Goal: Information Seeking & Learning: Learn about a topic

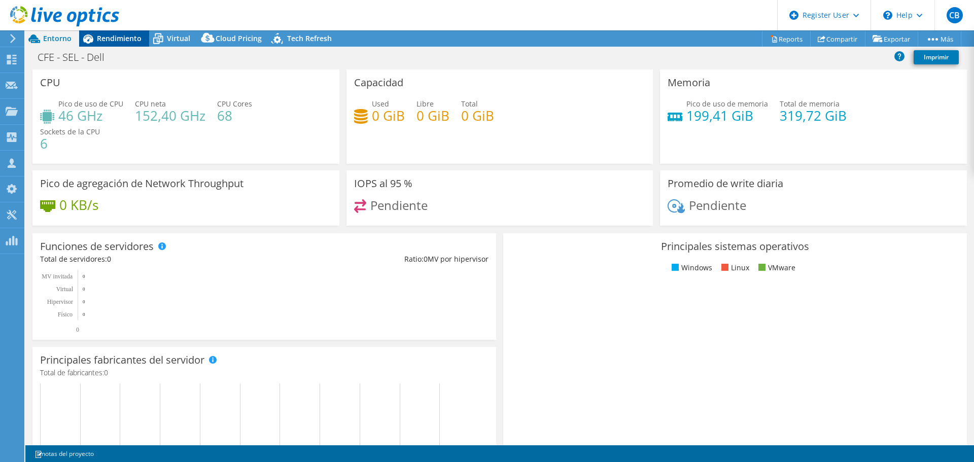
click at [119, 38] on span "Rendimiento" at bounding box center [119, 38] width 45 height 10
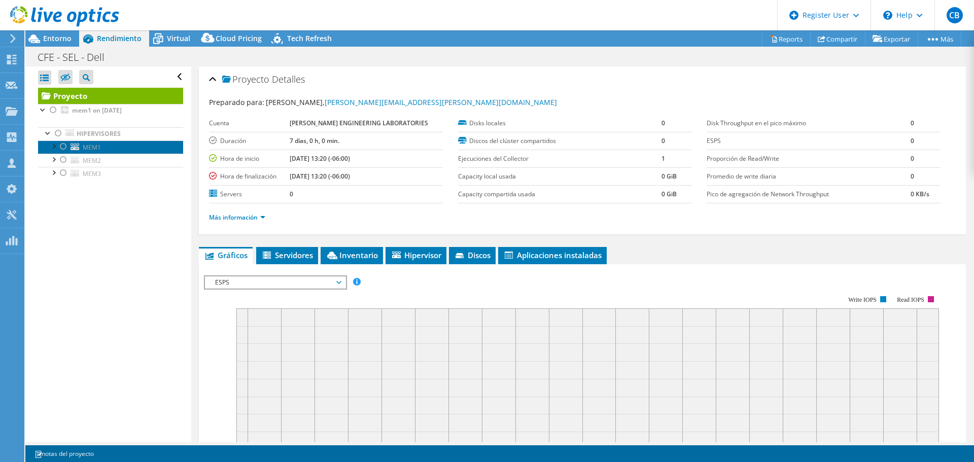
click at [94, 145] on span "MEM1" at bounding box center [92, 147] width 18 height 9
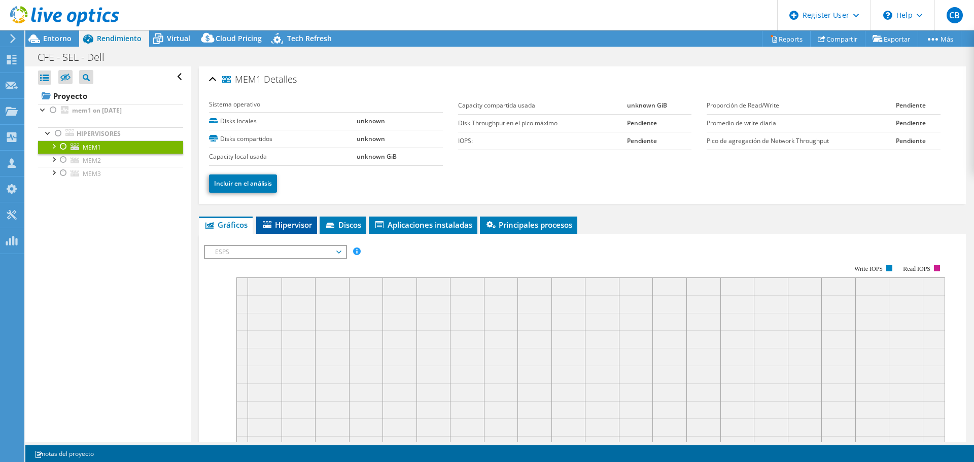
click at [303, 223] on span "Hipervisor" at bounding box center [286, 225] width 51 height 10
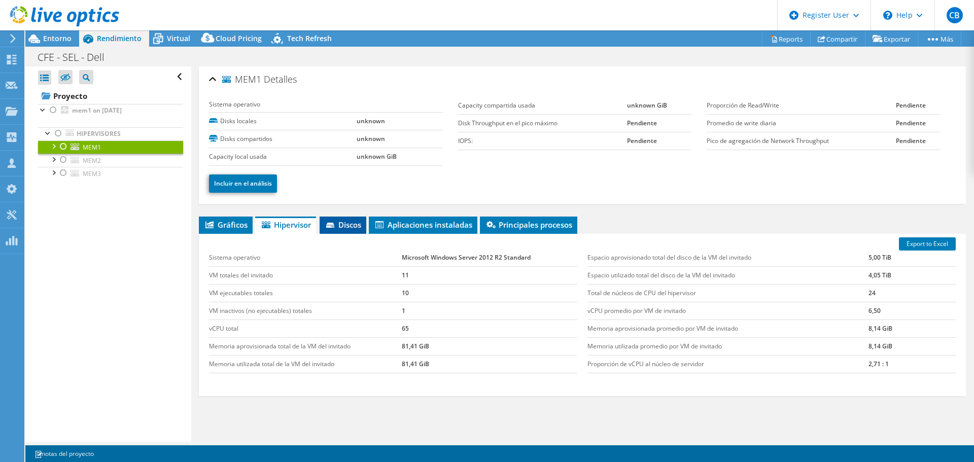
click at [345, 224] on span "Discos" at bounding box center [343, 225] width 37 height 10
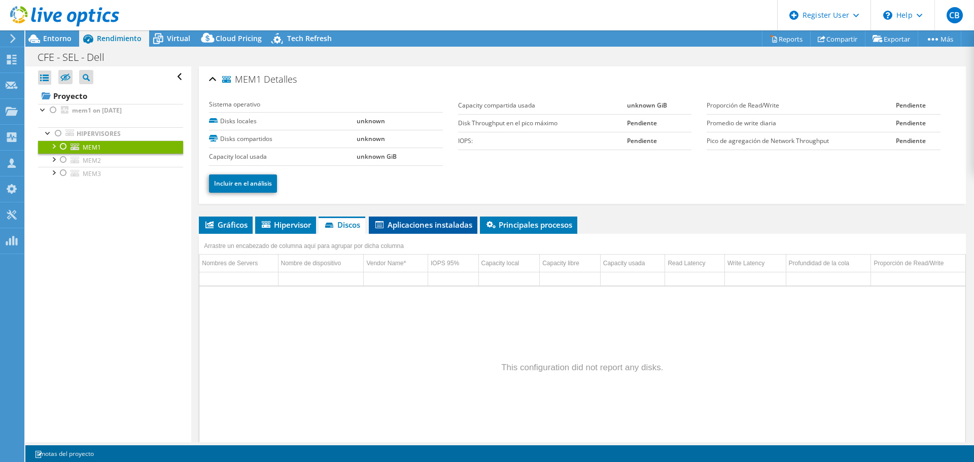
click at [428, 219] on li "Aplicaciones instaladas" at bounding box center [423, 225] width 109 height 17
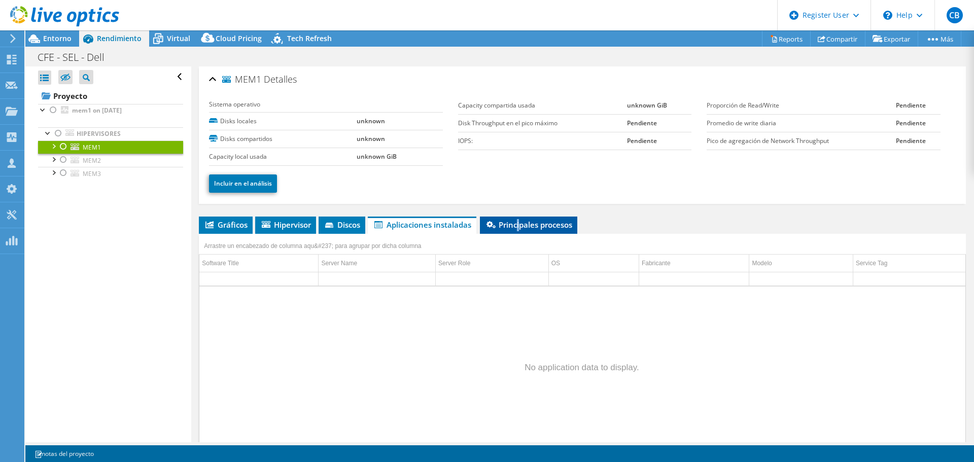
click at [522, 222] on span "Principales procesos" at bounding box center [528, 225] width 87 height 10
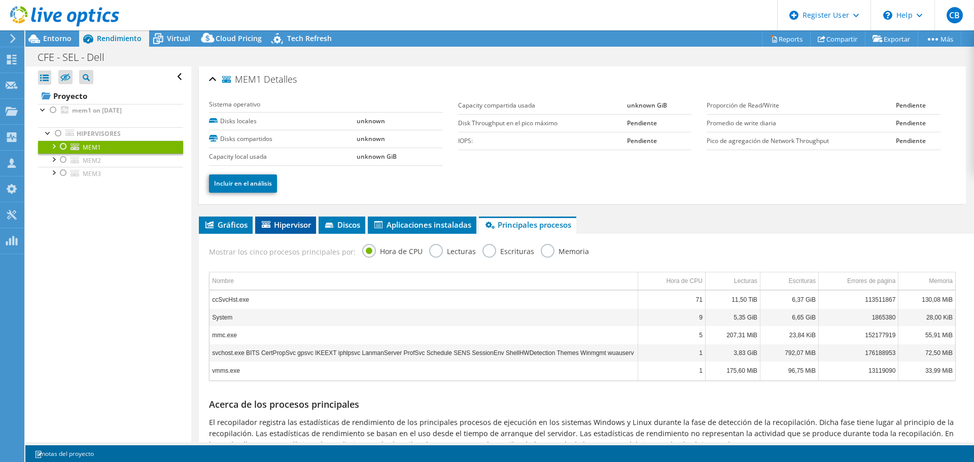
click at [297, 225] on span "Hipervisor" at bounding box center [285, 225] width 51 height 10
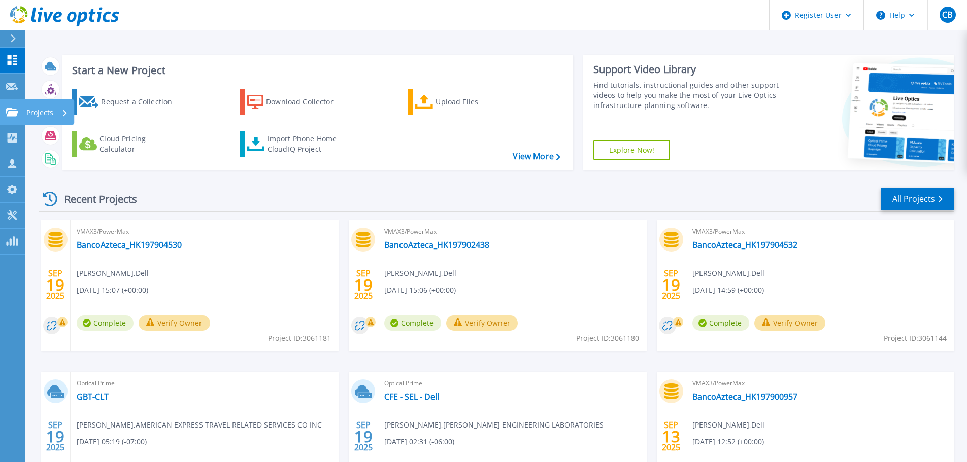
click at [51, 118] on p "Projects" at bounding box center [39, 112] width 27 height 26
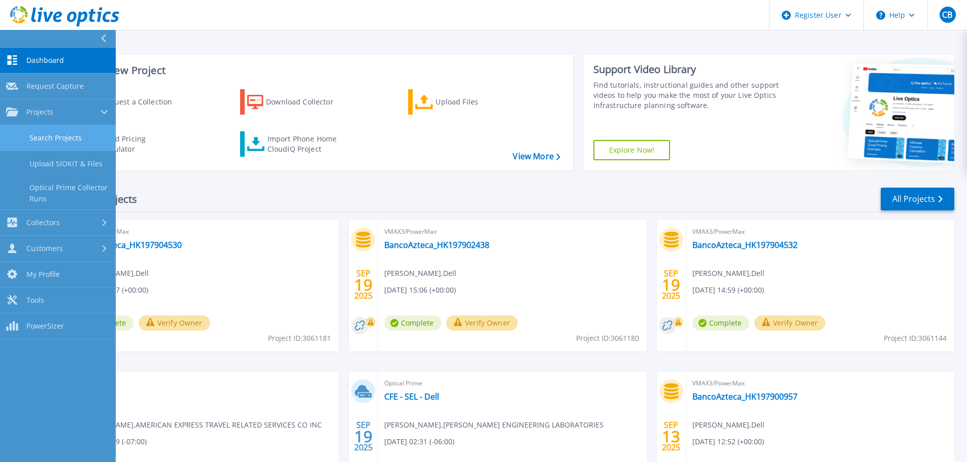
click at [57, 141] on link "Search Projects" at bounding box center [58, 138] width 116 height 26
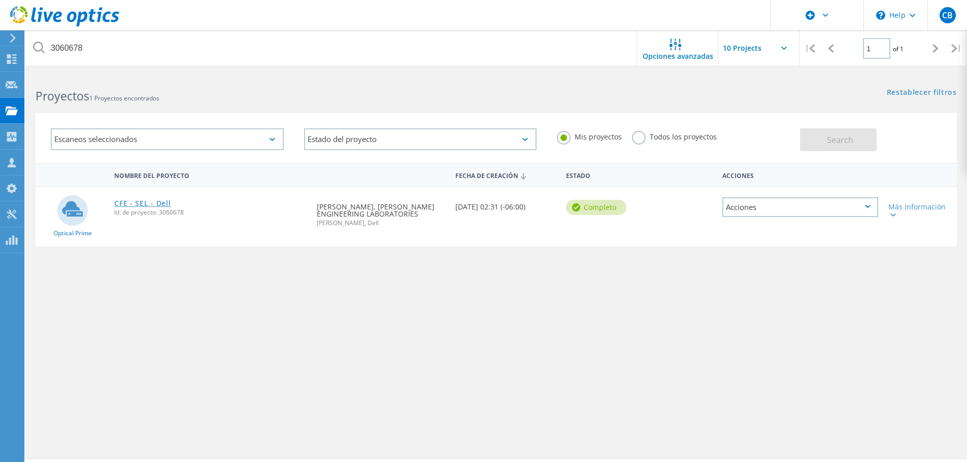
click at [156, 201] on link "CFE - SEL - Dell" at bounding box center [142, 203] width 56 height 7
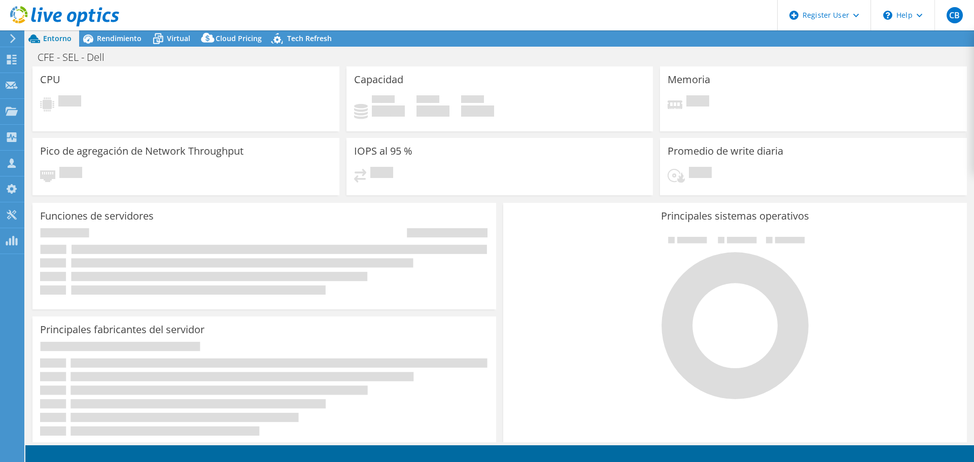
select select "USD"
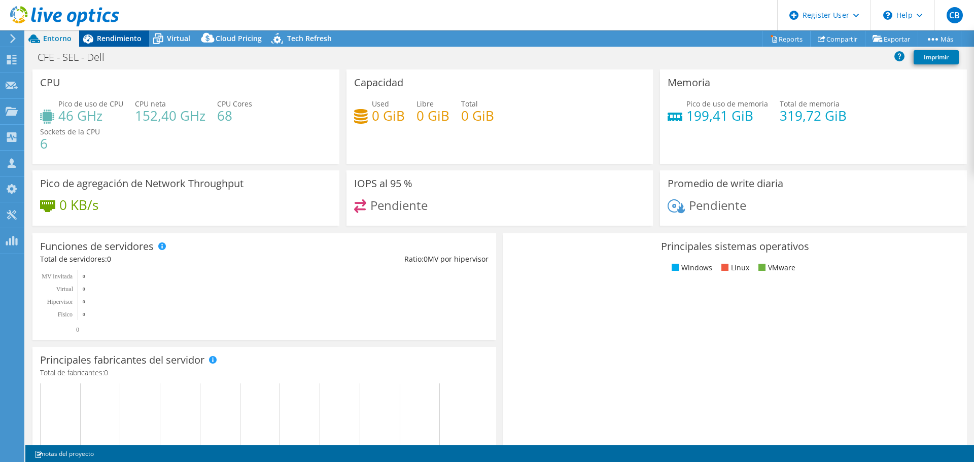
click at [117, 38] on span "Rendimiento" at bounding box center [119, 38] width 45 height 10
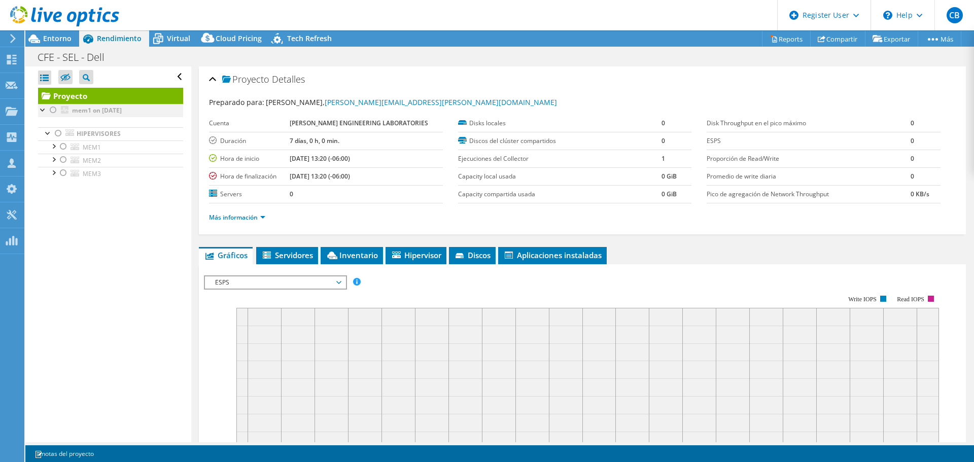
click at [52, 114] on div at bounding box center [53, 110] width 10 height 12
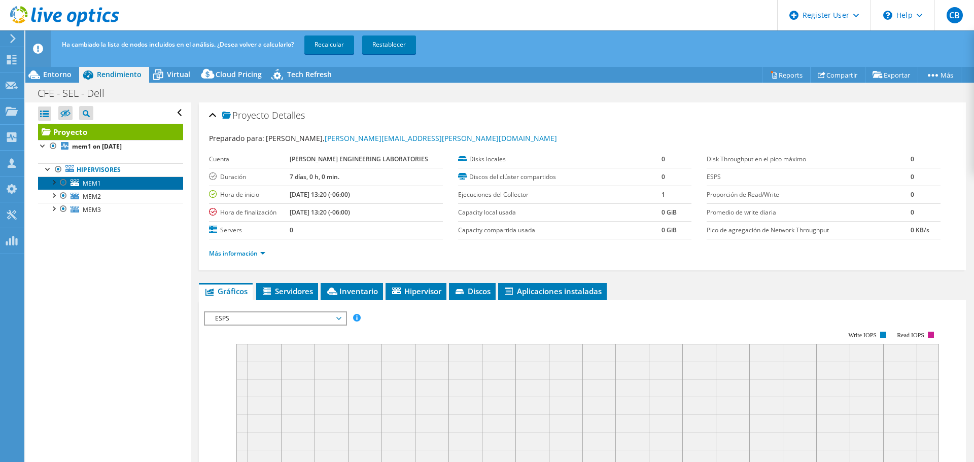
click at [100, 182] on span "MEM1" at bounding box center [92, 183] width 18 height 9
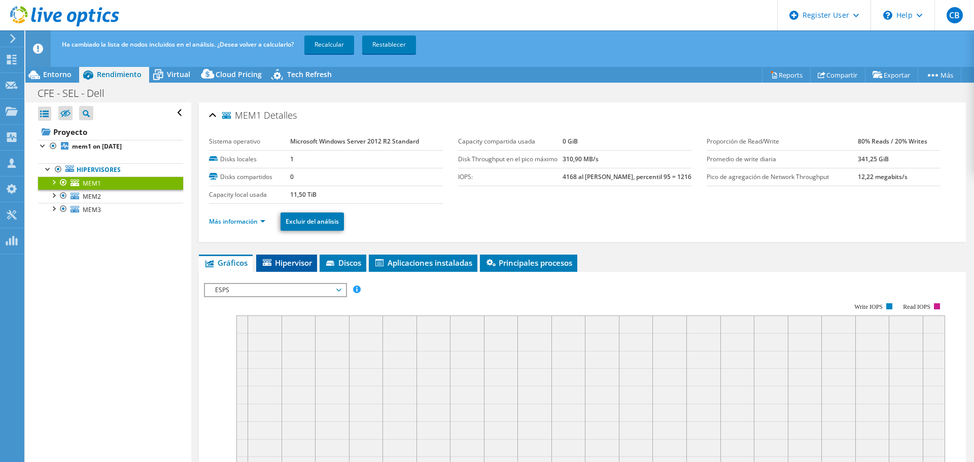
click at [292, 265] on span "Hipervisor" at bounding box center [286, 263] width 51 height 10
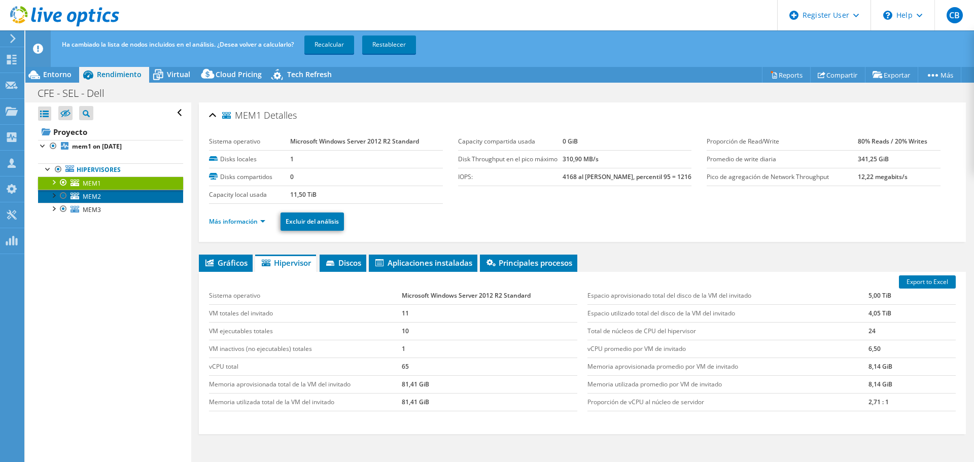
click at [95, 199] on span "MEM2" at bounding box center [92, 196] width 18 height 9
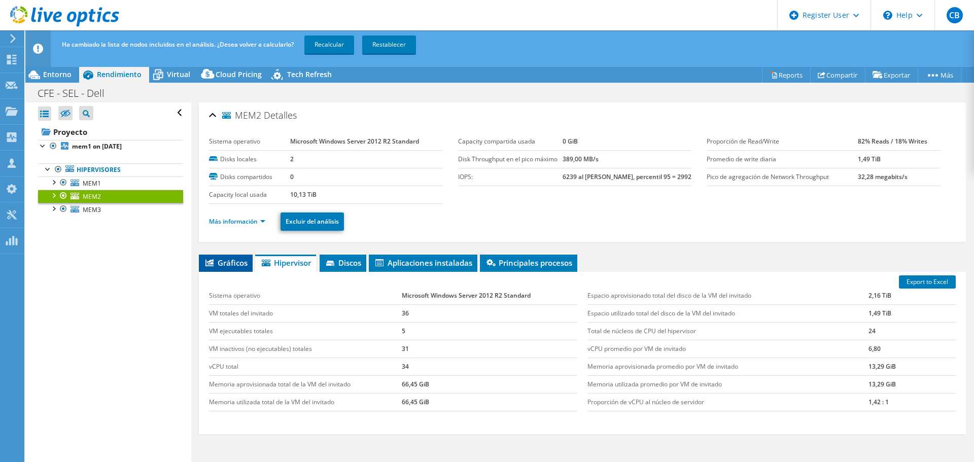
click at [225, 265] on span "Gráficos" at bounding box center [226, 263] width 44 height 10
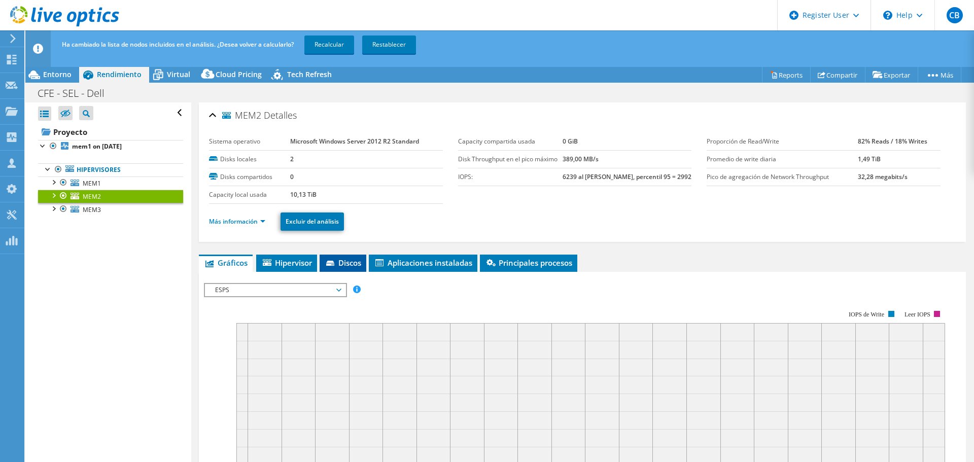
click at [350, 265] on span "Discos" at bounding box center [343, 263] width 37 height 10
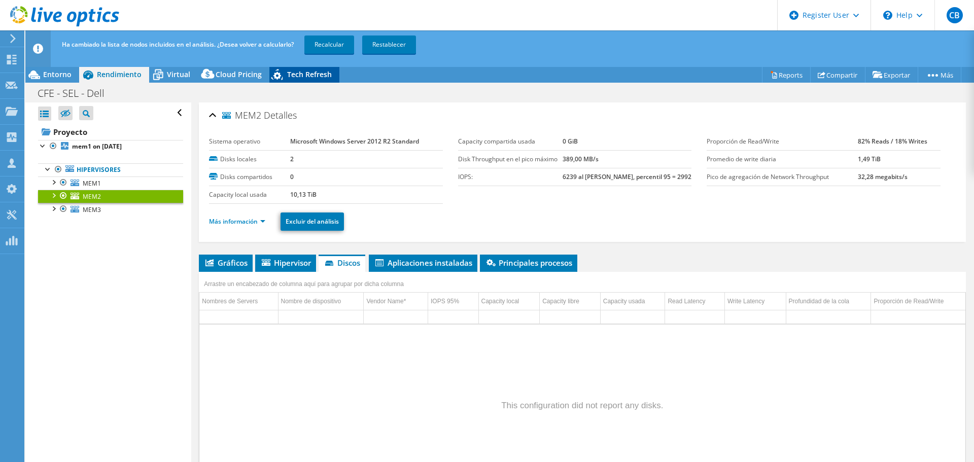
click at [300, 73] on span "Tech Refresh" at bounding box center [309, 75] width 45 height 10
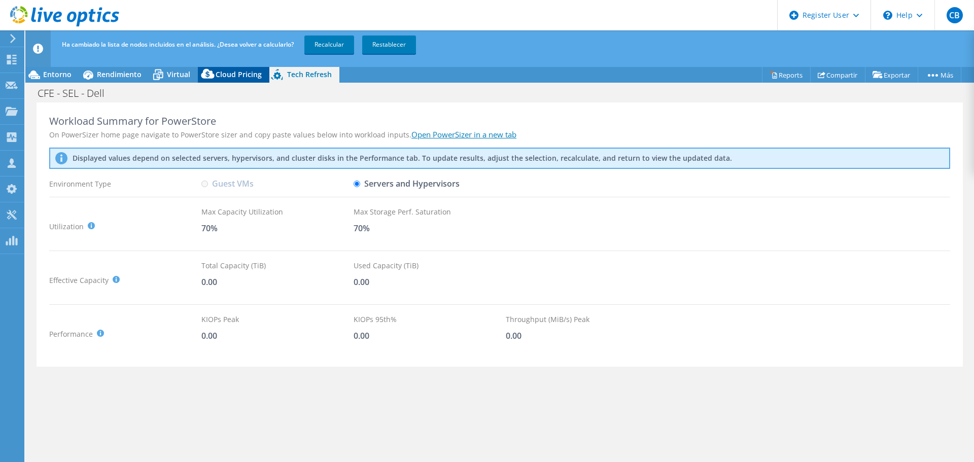
click at [242, 75] on span "Cloud Pricing" at bounding box center [239, 75] width 46 height 10
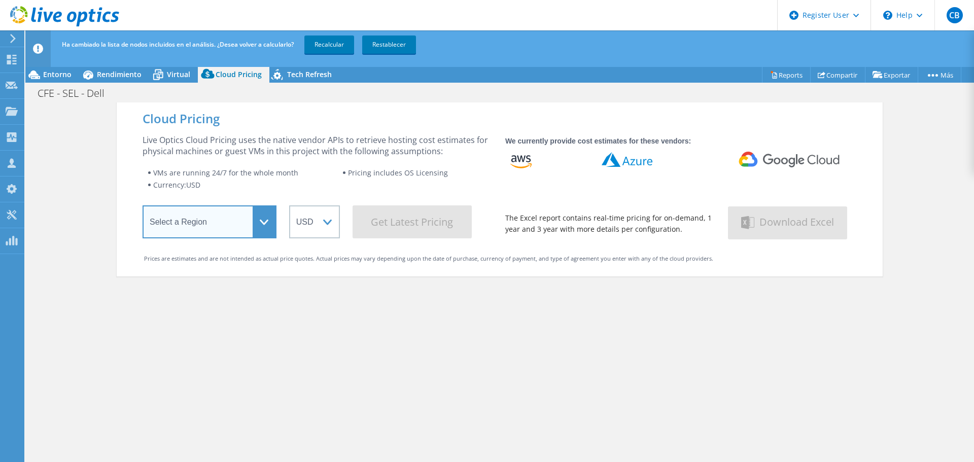
click at [266, 230] on select "Select a Region Asia Pacific (Hong Kong) Asia Pacific (Mumbai) Asia Pacific (Se…" at bounding box center [210, 222] width 134 height 33
click at [308, 352] on div "Cloud Pricing Live Optics Cloud Pricing uses the native vendor APIs to retrieve…" at bounding box center [500, 334] width 766 height 462
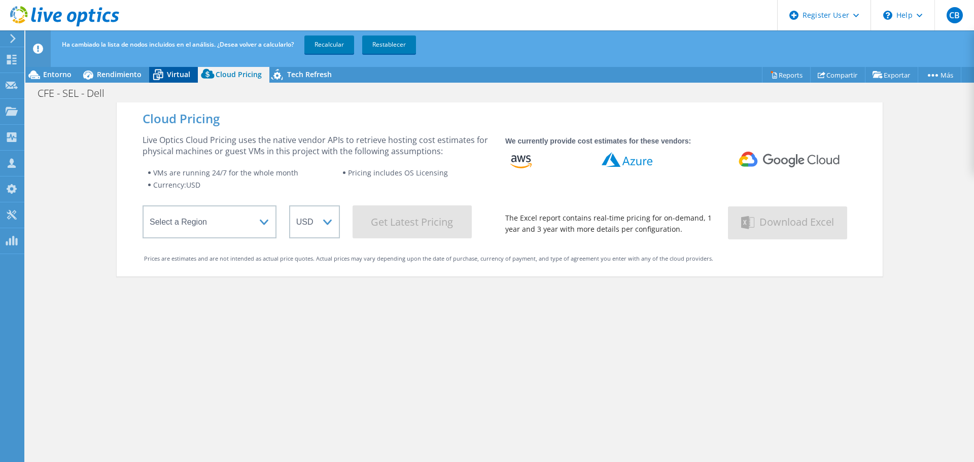
click at [173, 77] on span "Virtual" at bounding box center [178, 75] width 23 height 10
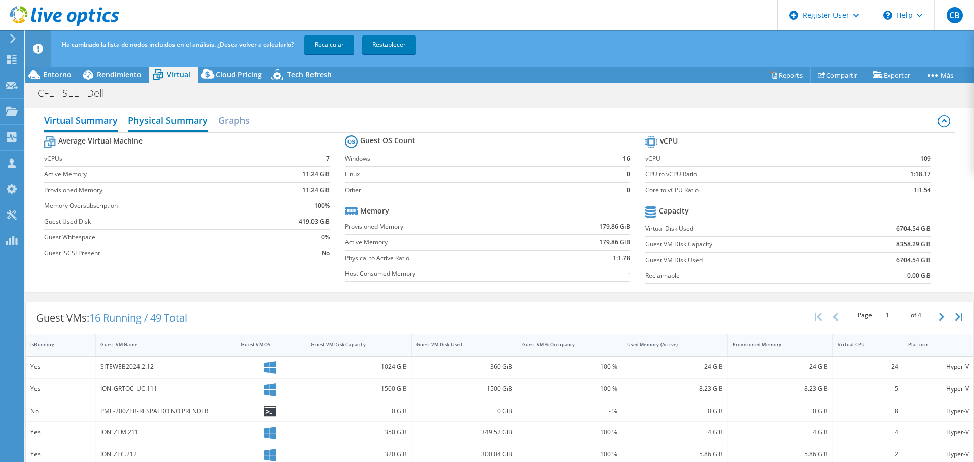
click at [178, 119] on h2 "Physical Summary" at bounding box center [168, 121] width 80 height 22
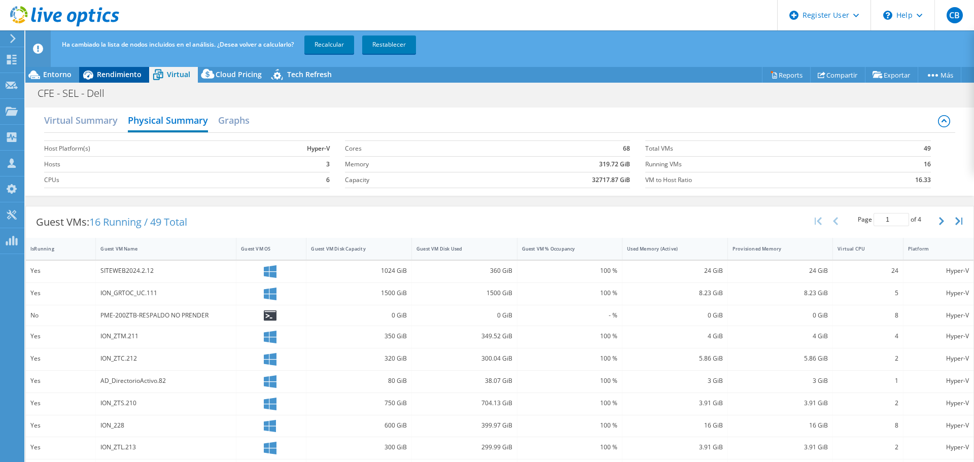
click at [117, 70] on span "Rendimiento" at bounding box center [119, 75] width 45 height 10
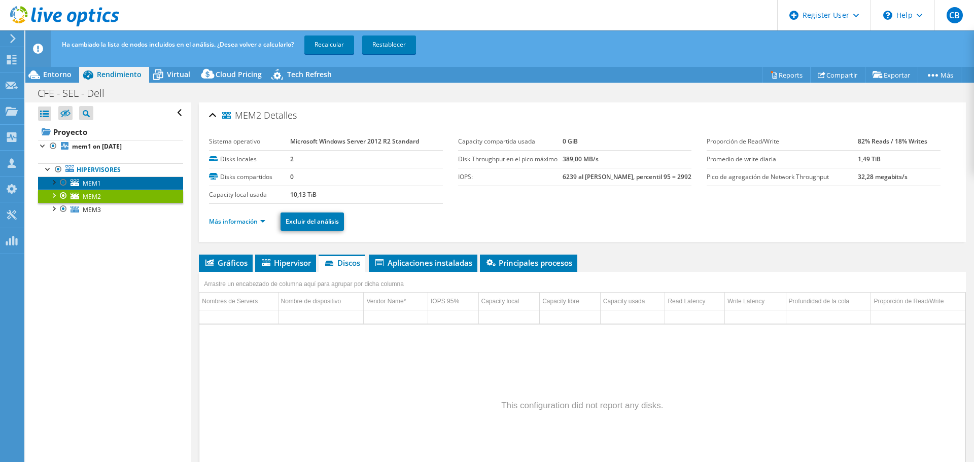
click at [97, 185] on span "MEM1" at bounding box center [92, 183] width 18 height 9
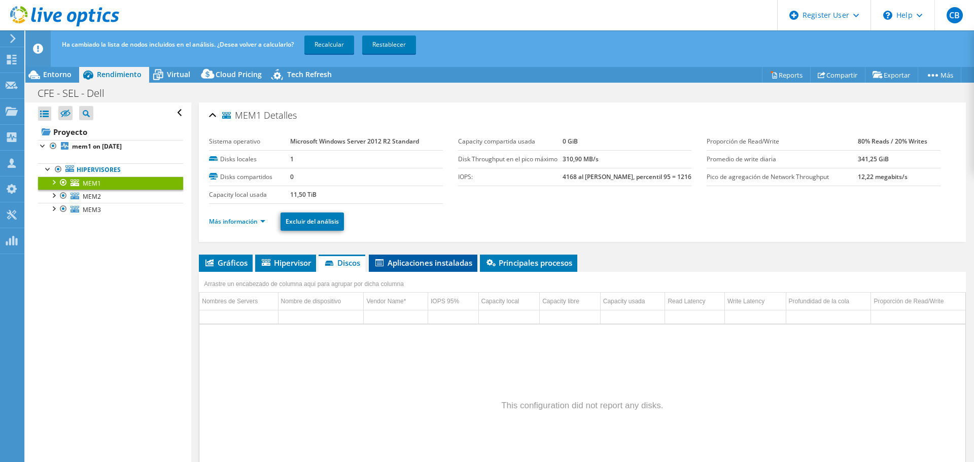
click at [432, 262] on span "Aplicaciones instaladas" at bounding box center [423, 263] width 98 height 10
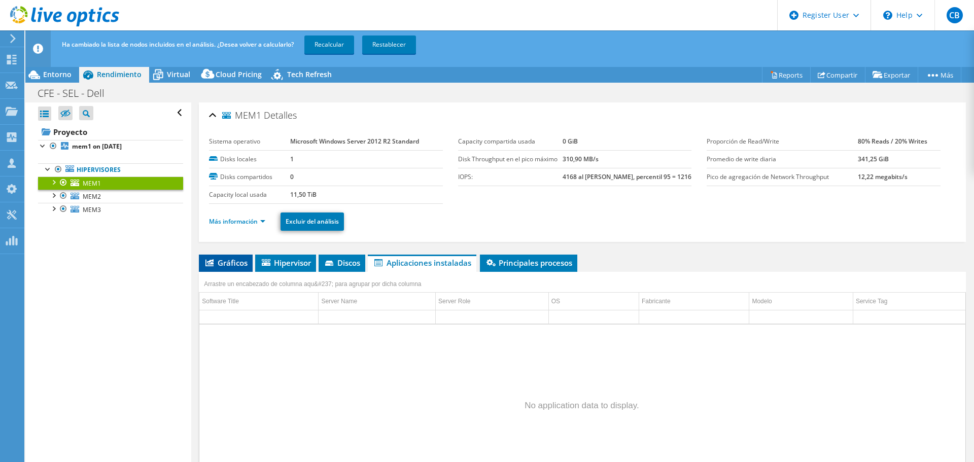
click at [236, 261] on span "Gráficos" at bounding box center [226, 263] width 44 height 10
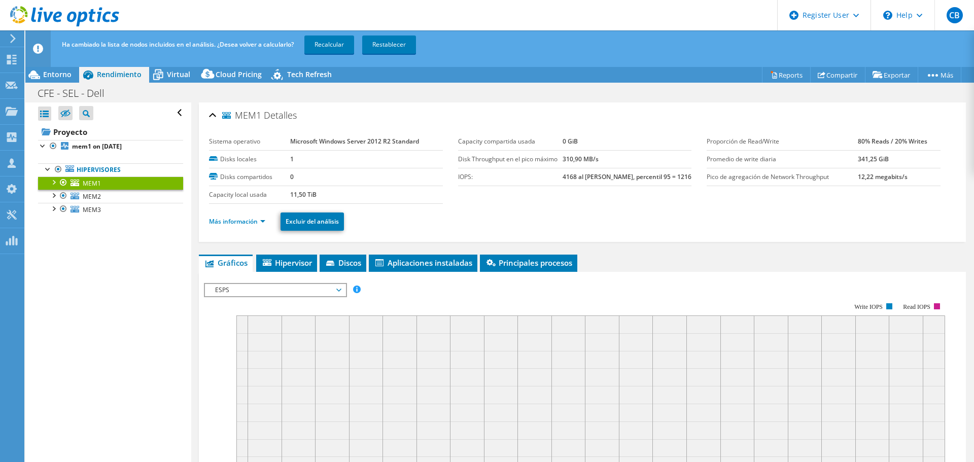
click at [341, 288] on span "ESPS" at bounding box center [275, 290] width 130 height 12
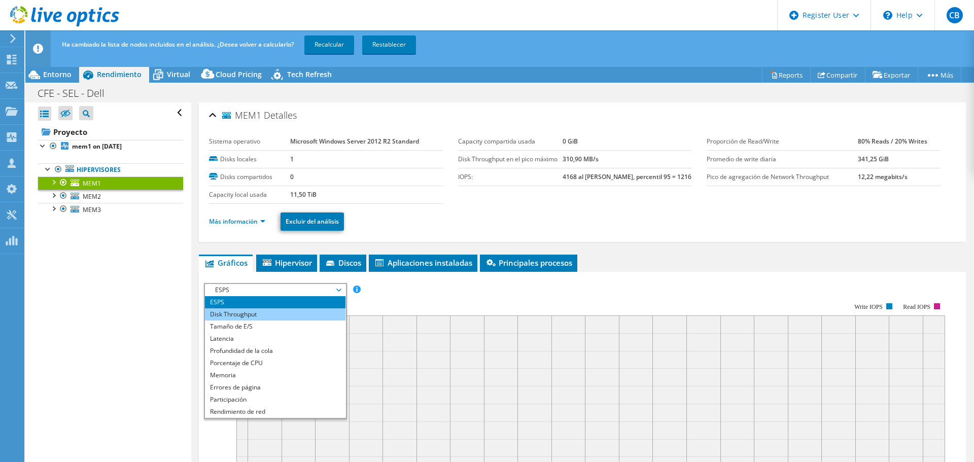
click at [269, 317] on li "Disk Throughput" at bounding box center [275, 315] width 141 height 12
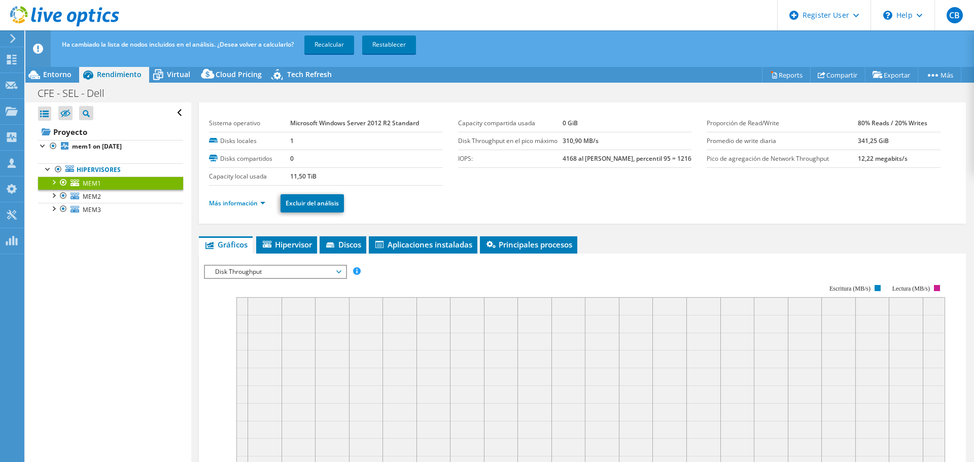
scroll to position [221, 0]
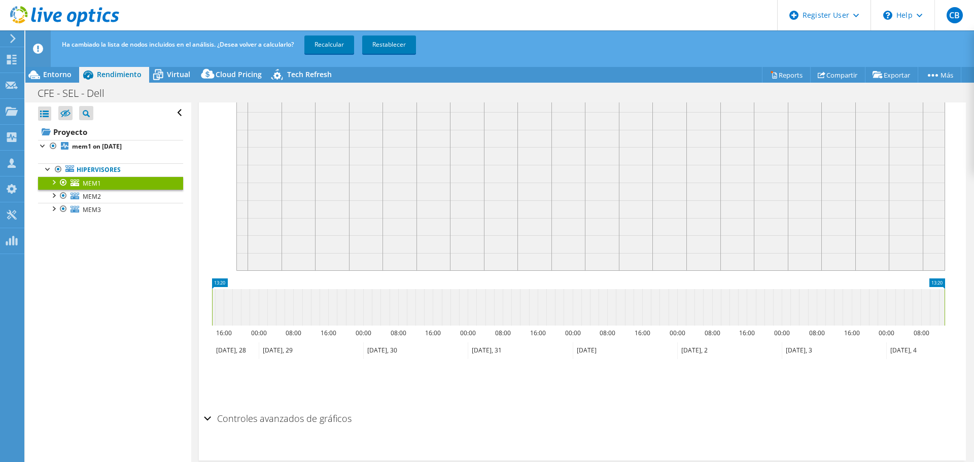
click at [238, 418] on h2 "Controles avanzados de gráficos" at bounding box center [278, 419] width 148 height 20
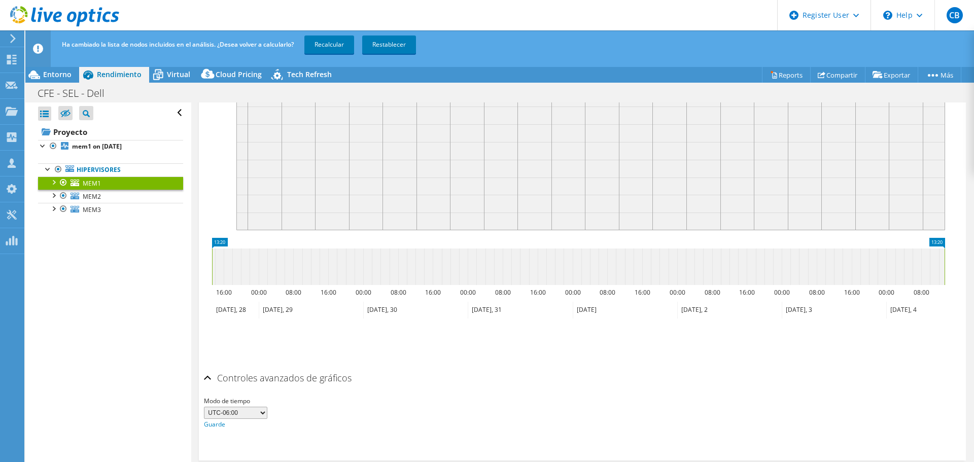
scroll to position [0, 0]
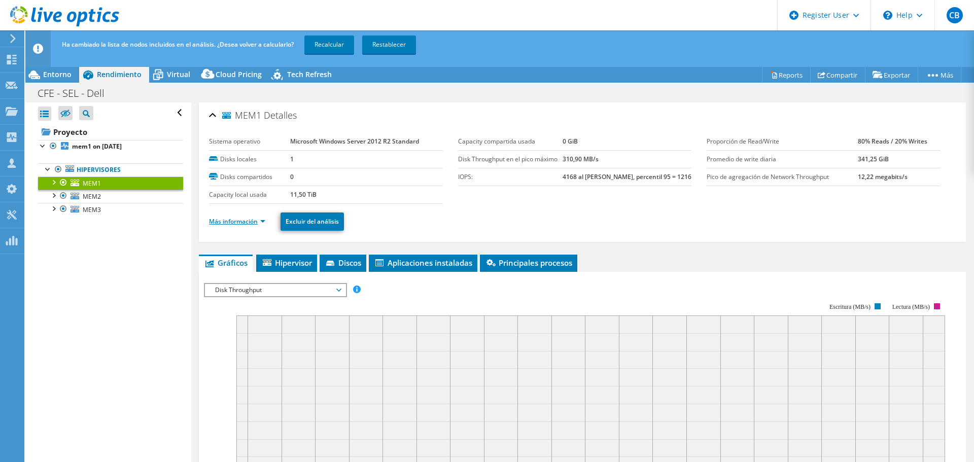
click at [259, 219] on link "Más información" at bounding box center [237, 221] width 56 height 9
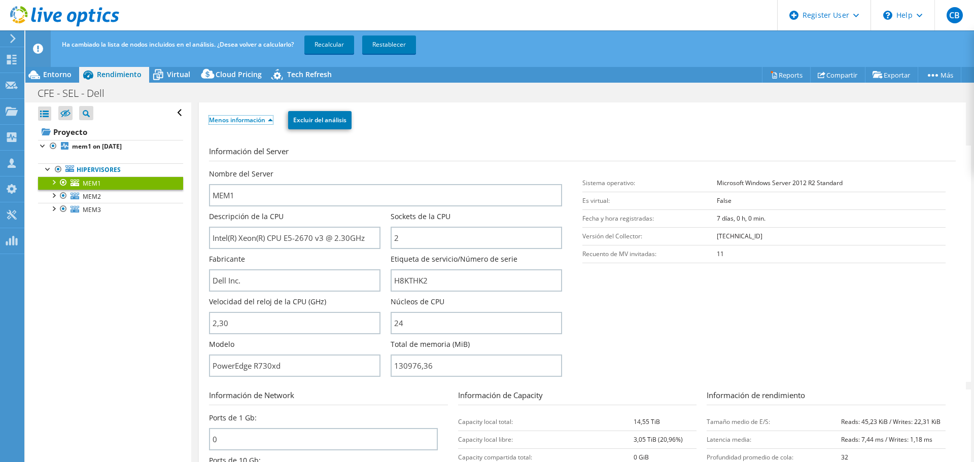
scroll to position [152, 0]
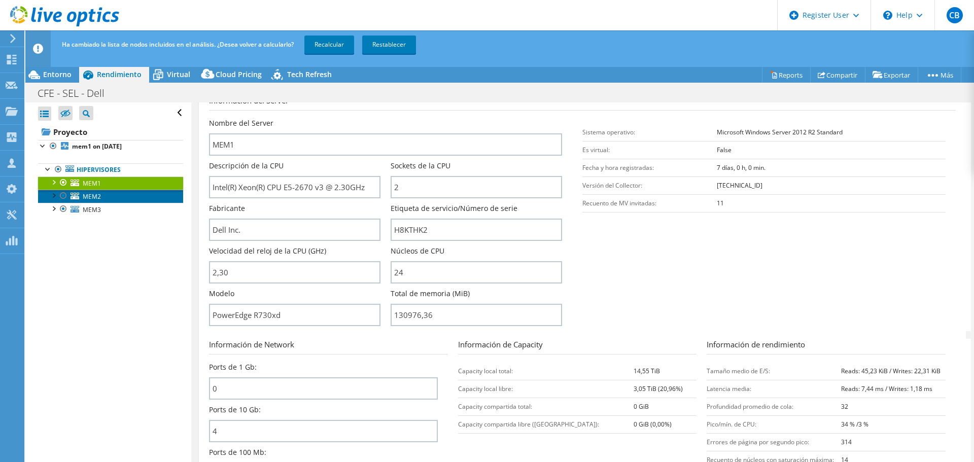
click at [90, 194] on span "MEM2" at bounding box center [92, 196] width 18 height 9
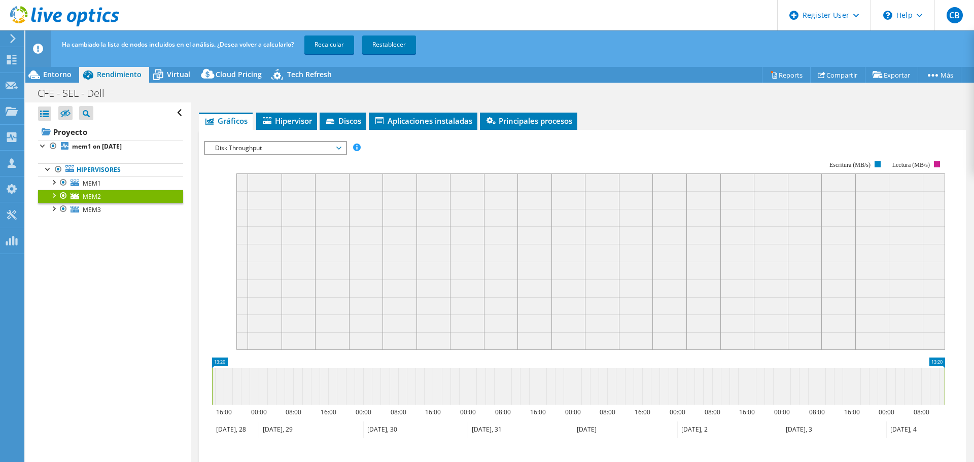
scroll to position [0, 0]
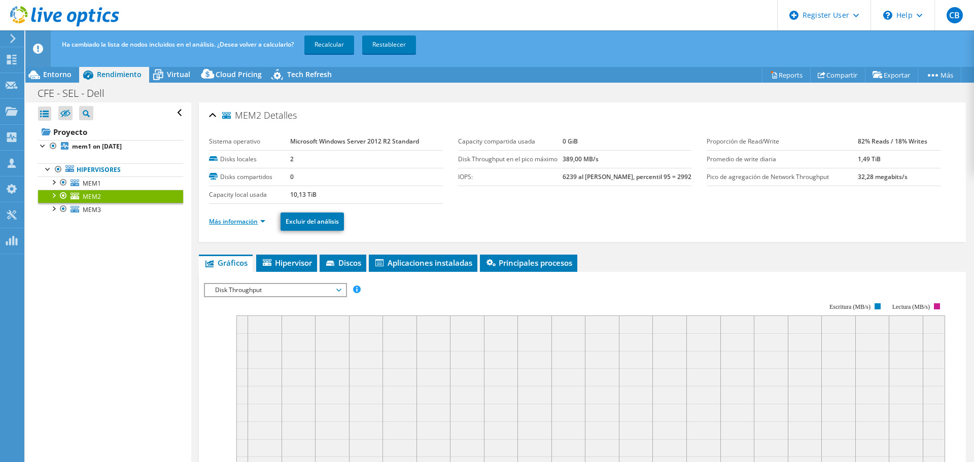
click at [256, 222] on link "Más información" at bounding box center [237, 221] width 56 height 9
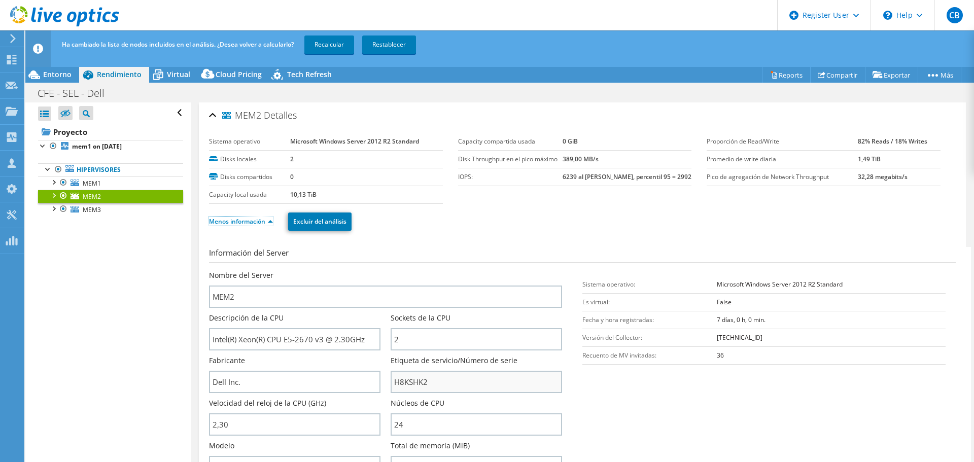
scroll to position [51, 0]
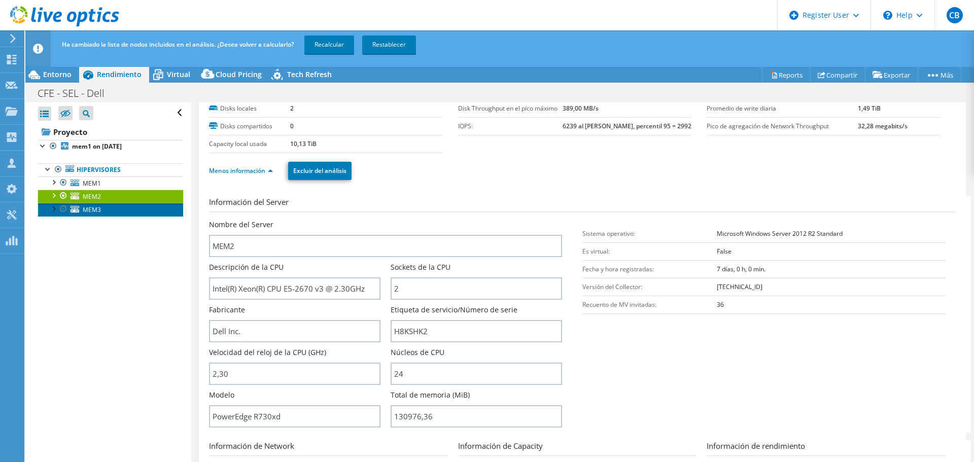
click at [93, 207] on span "MEM3" at bounding box center [92, 210] width 18 height 9
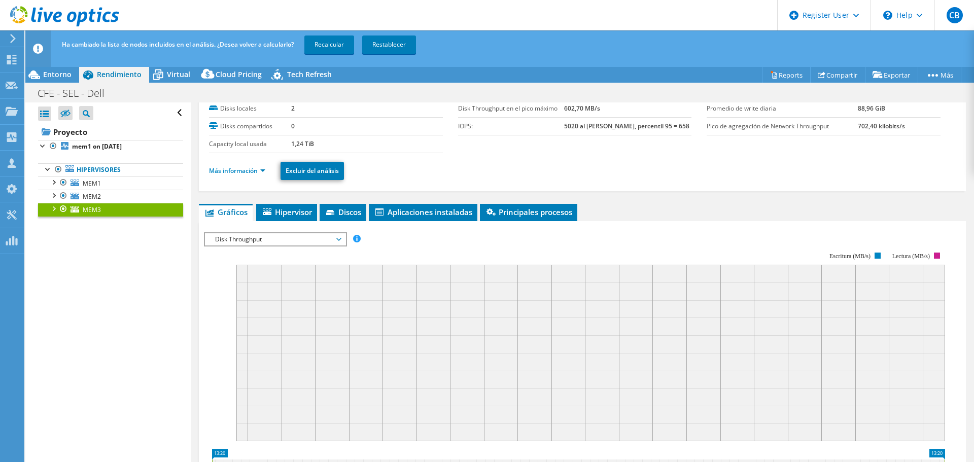
click at [52, 210] on div at bounding box center [53, 208] width 10 height 10
click at [92, 210] on span "MEM3" at bounding box center [92, 210] width 18 height 9
click at [255, 171] on link "Más información" at bounding box center [237, 170] width 56 height 9
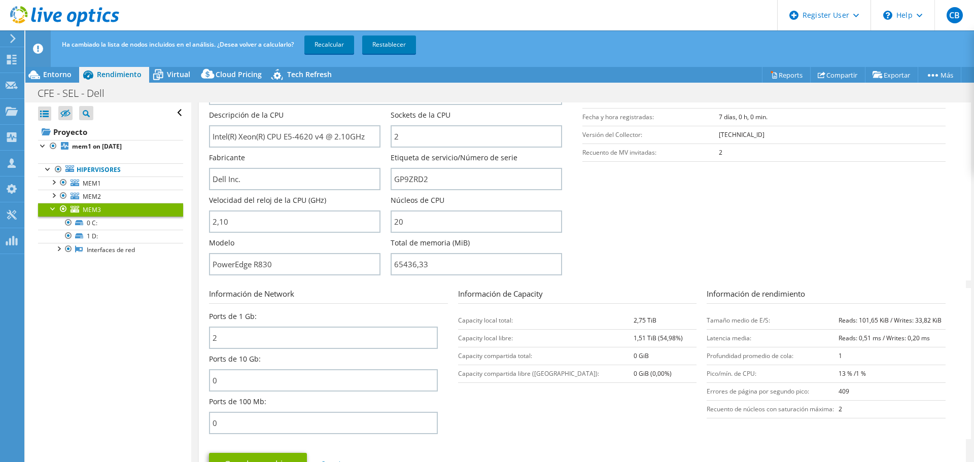
scroll to position [0, 0]
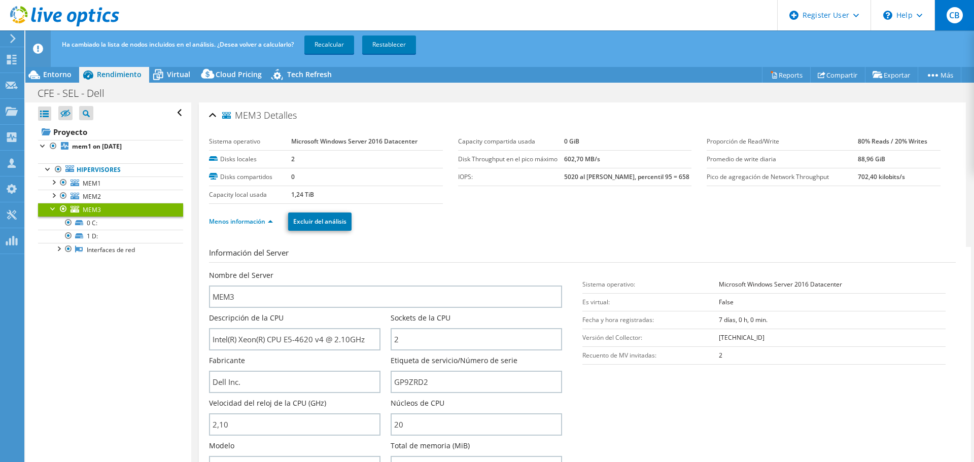
click at [952, 19] on span "CB" at bounding box center [955, 15] width 16 height 16
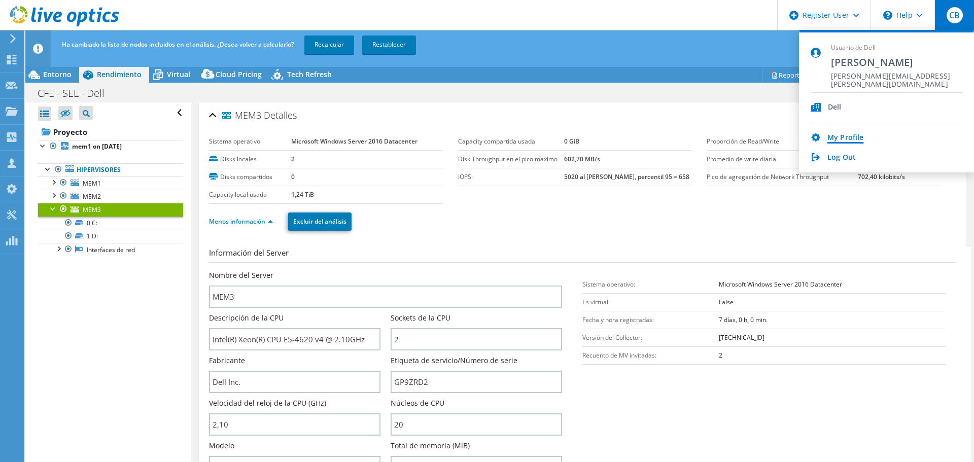
click at [862, 139] on link "My Profile" at bounding box center [846, 138] width 36 height 10
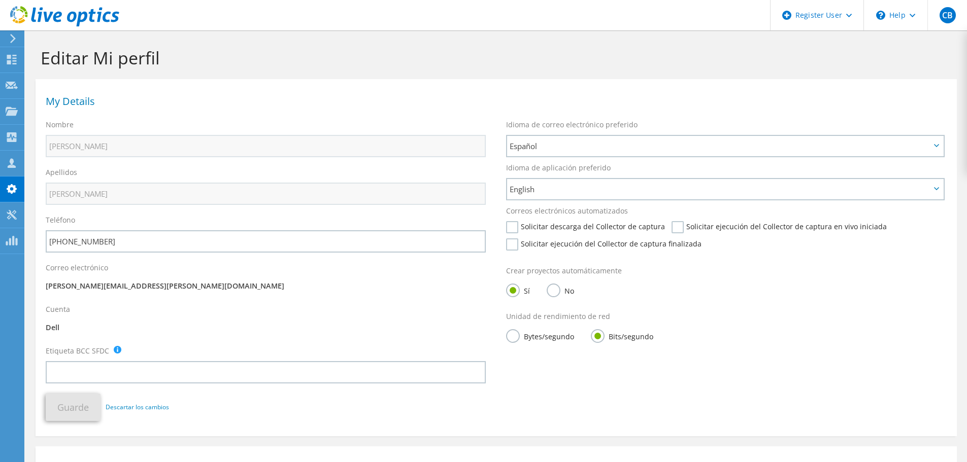
click at [687, 158] on div "Idioma de aplicación preferido English Deutsch Español Français Italiano Polski…" at bounding box center [726, 179] width 460 height 43
click at [677, 151] on span "Español" at bounding box center [720, 146] width 421 height 12
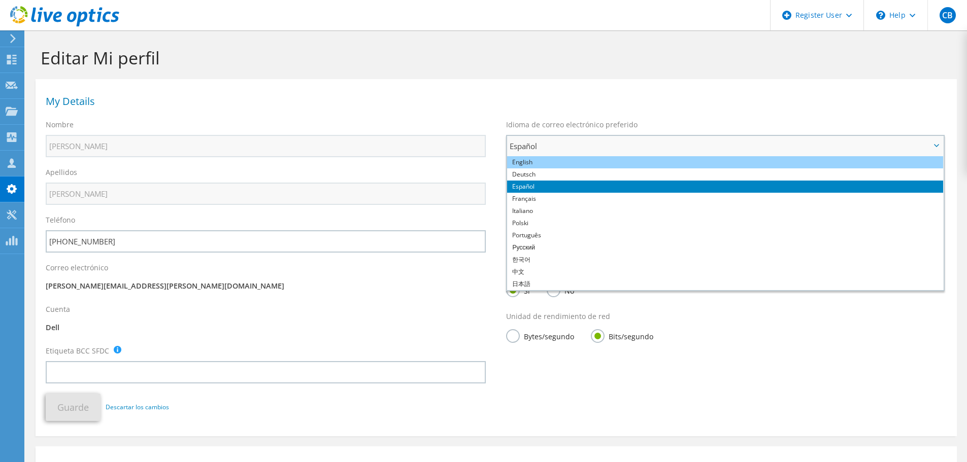
click at [575, 160] on li "English" at bounding box center [725, 162] width 436 height 12
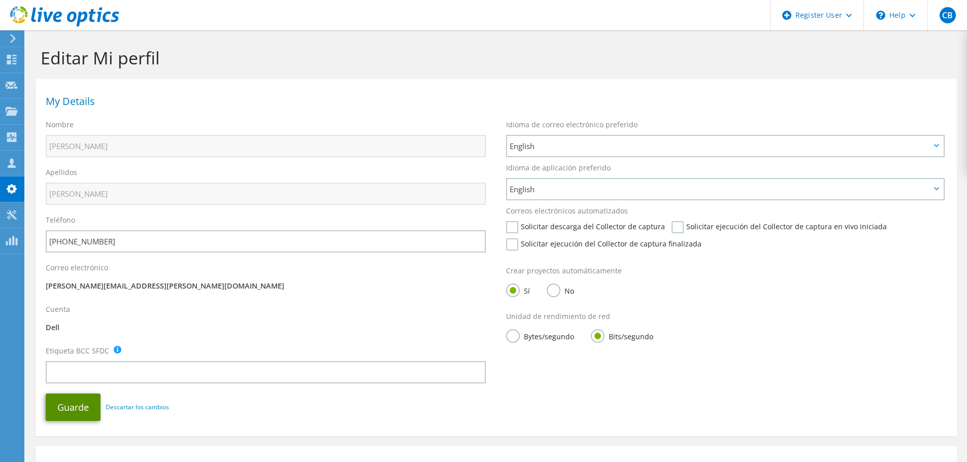
click at [57, 414] on button "Guarde" at bounding box center [73, 407] width 55 height 27
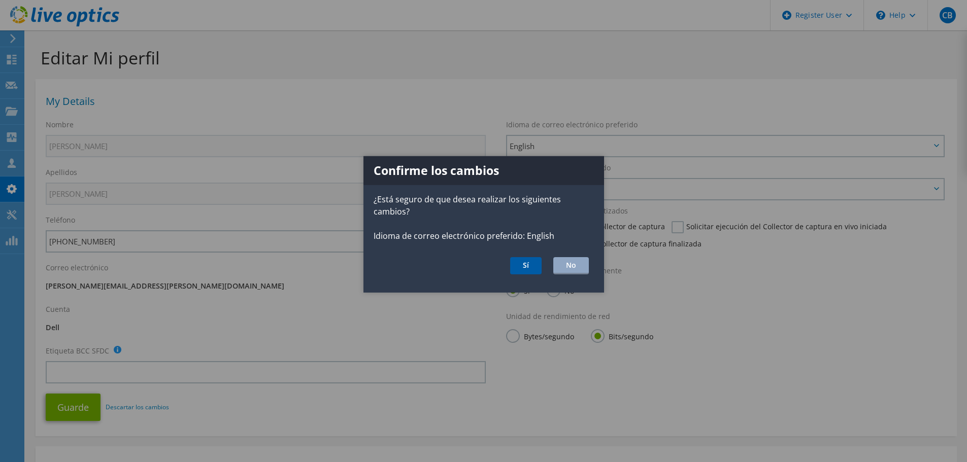
click at [526, 260] on button "Sí" at bounding box center [525, 265] width 31 height 17
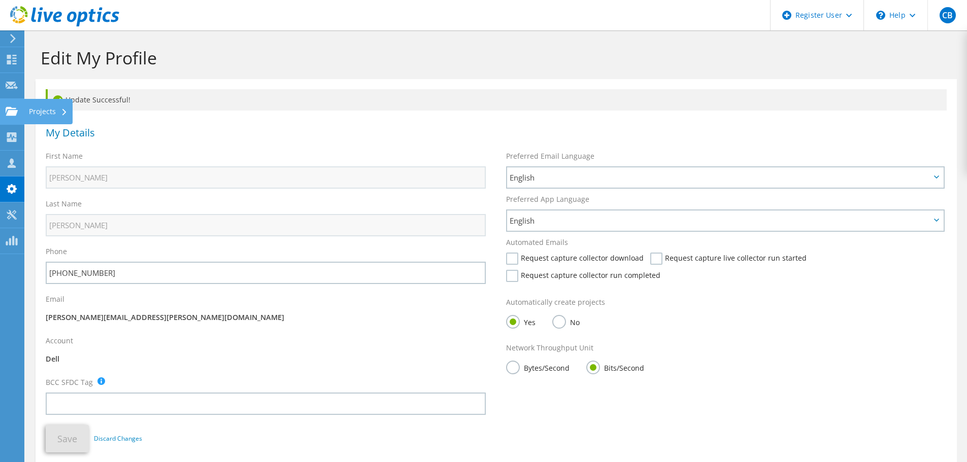
click at [10, 112] on use at bounding box center [12, 111] width 12 height 9
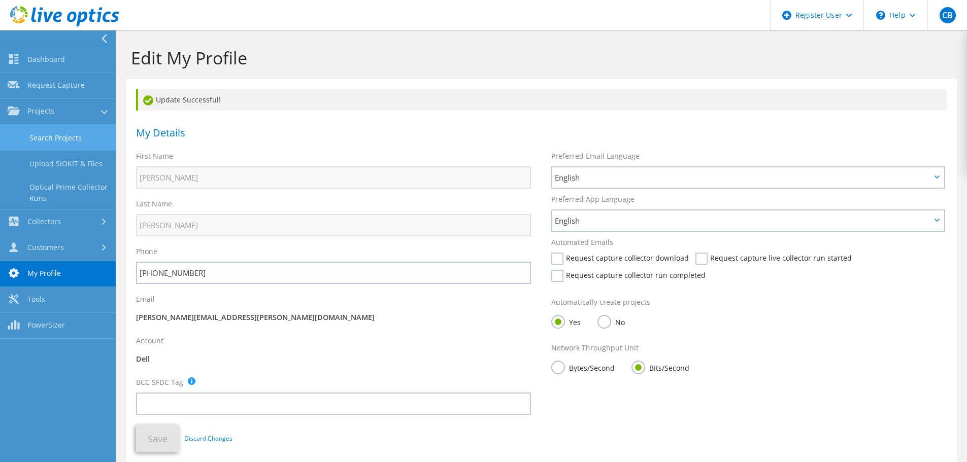
click at [75, 135] on link "Search Projects" at bounding box center [58, 138] width 116 height 26
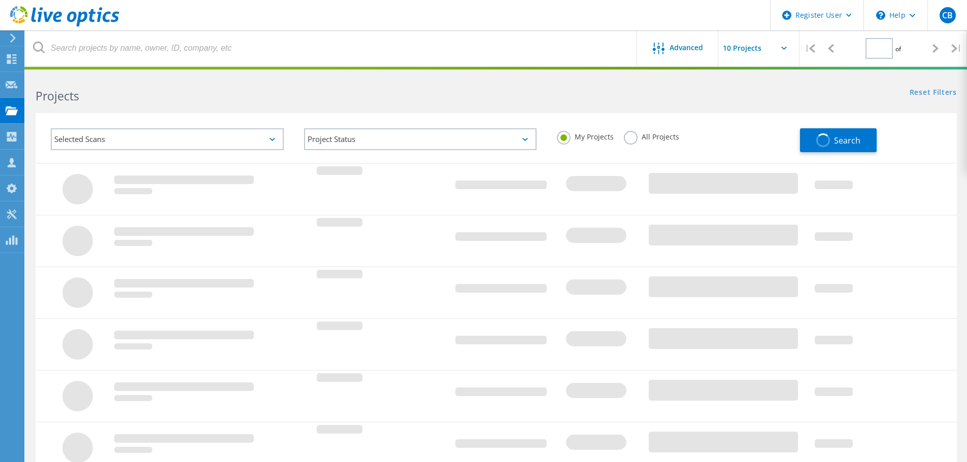
type input "1"
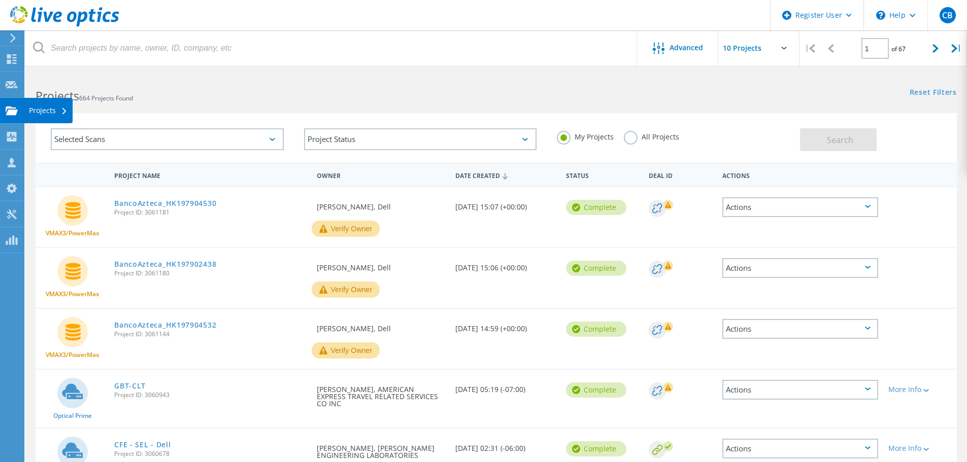
click at [26, 112] on div "Projects" at bounding box center [48, 110] width 49 height 25
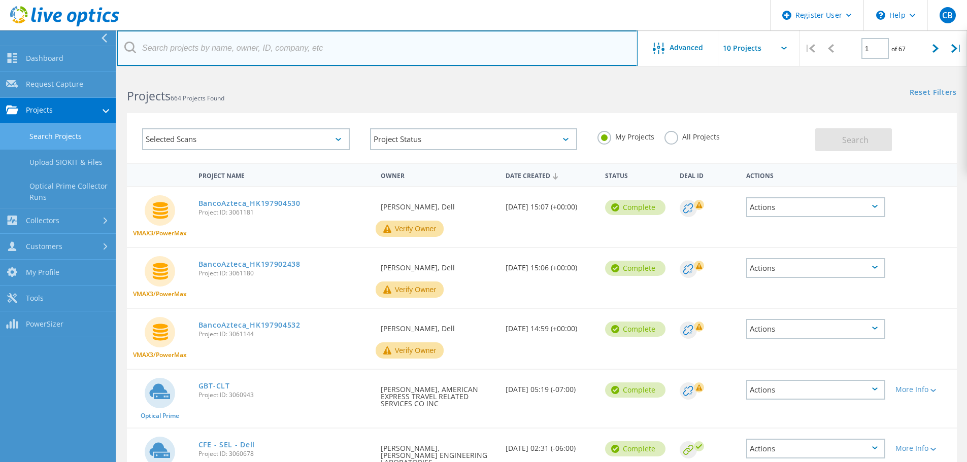
click at [234, 55] on input "text" at bounding box center [377, 48] width 521 height 36
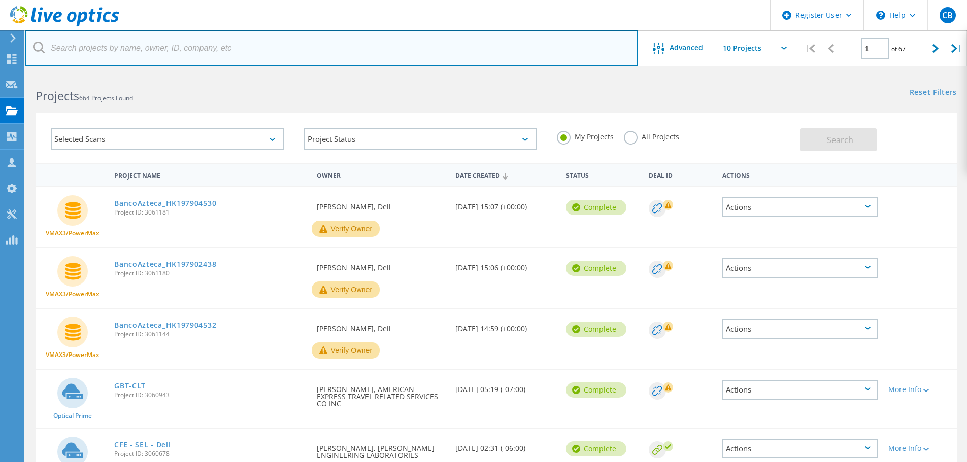
paste input "3060678"
type input "3060678"
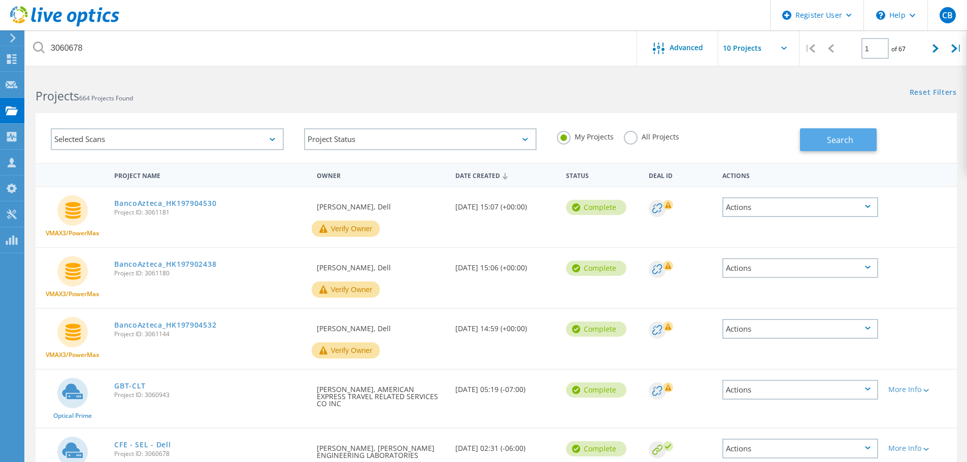
click at [853, 141] on span "Search" at bounding box center [840, 139] width 26 height 11
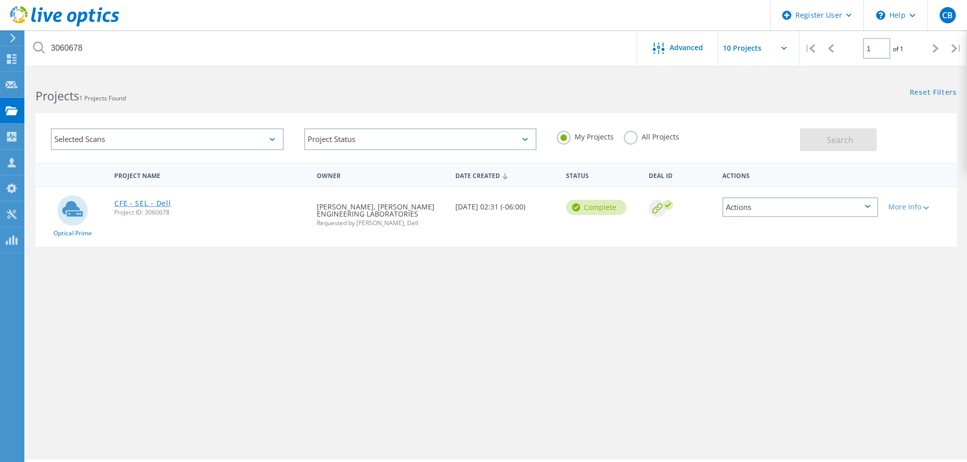
click at [149, 204] on link "CFE - SEL - Dell" at bounding box center [142, 203] width 56 height 7
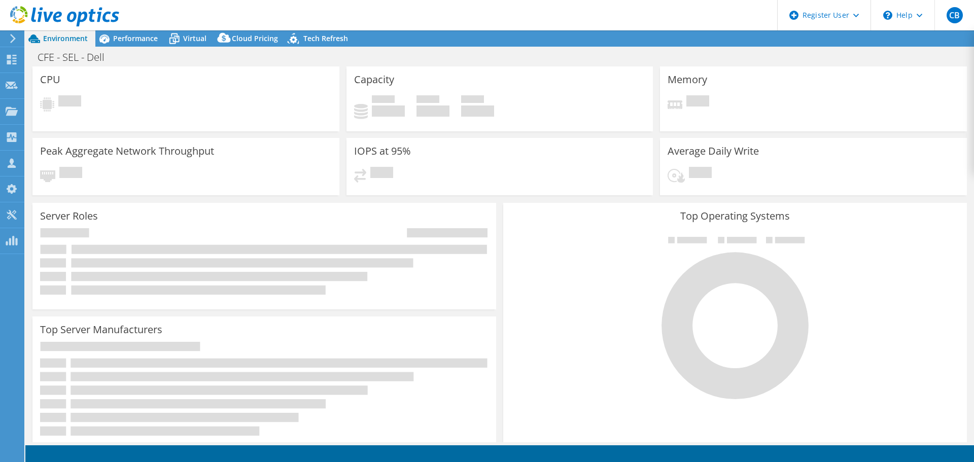
select select "USD"
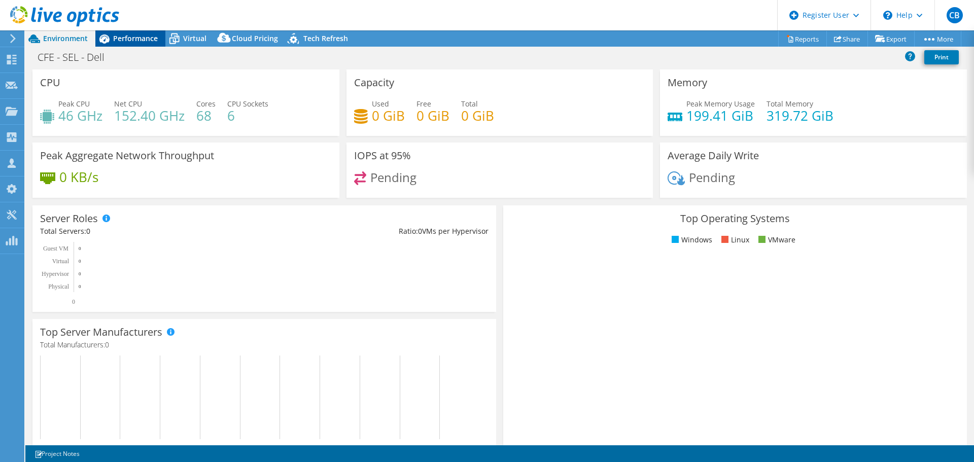
click at [112, 39] on icon at bounding box center [104, 39] width 18 height 18
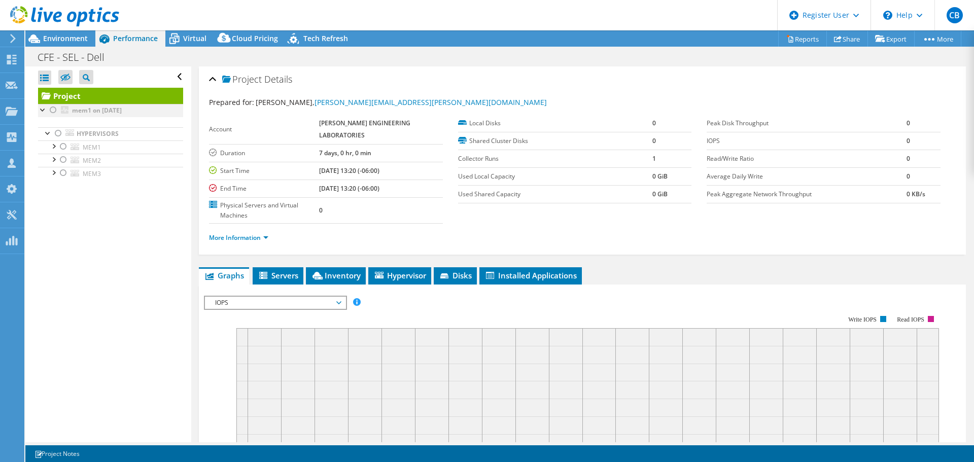
click at [55, 111] on div at bounding box center [53, 110] width 10 height 12
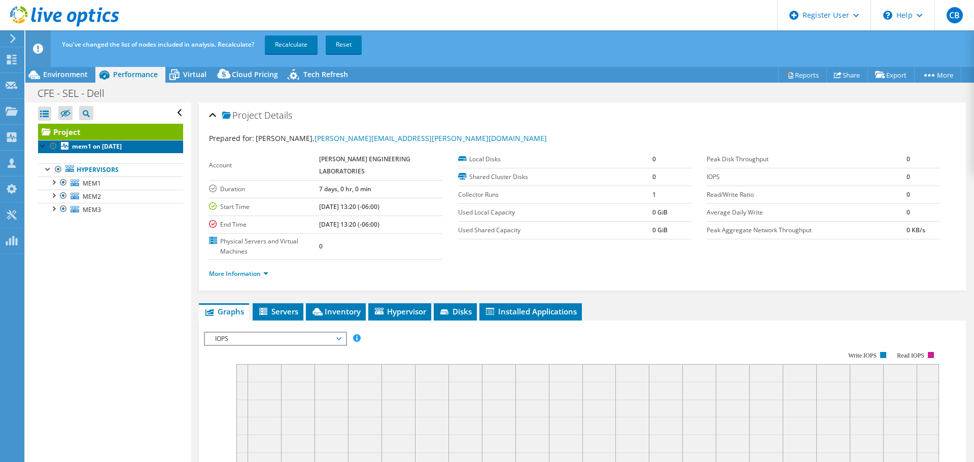
click at [113, 148] on b "mem1 on [DATE]" at bounding box center [97, 146] width 50 height 9
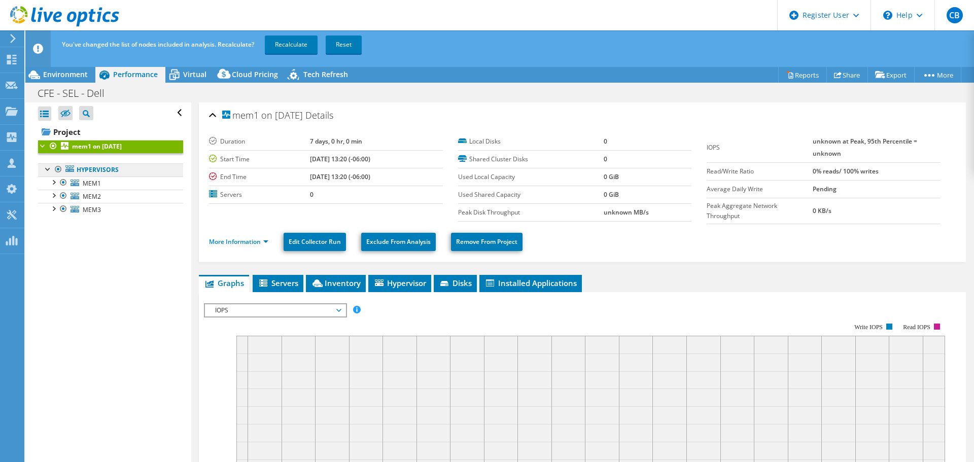
click at [98, 176] on link "Hypervisors" at bounding box center [110, 169] width 145 height 13
click at [91, 183] on span "MEM1" at bounding box center [92, 183] width 18 height 9
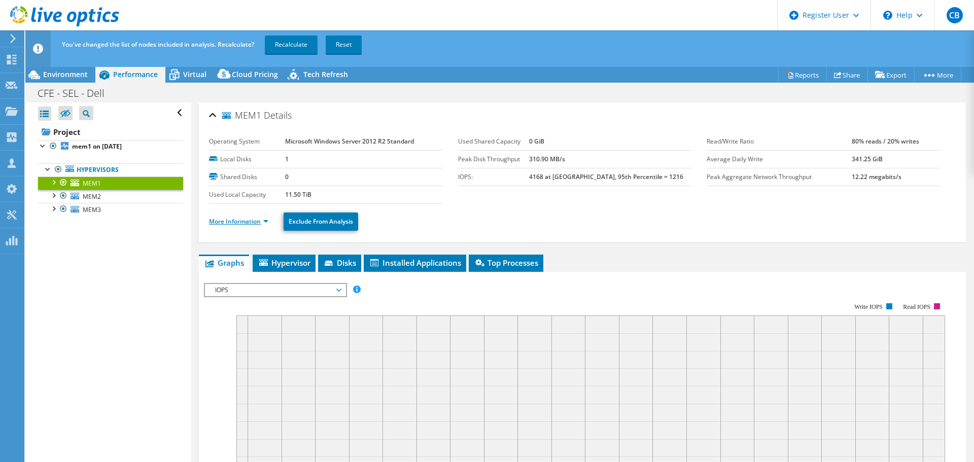
click at [249, 223] on link "More Information" at bounding box center [238, 221] width 59 height 9
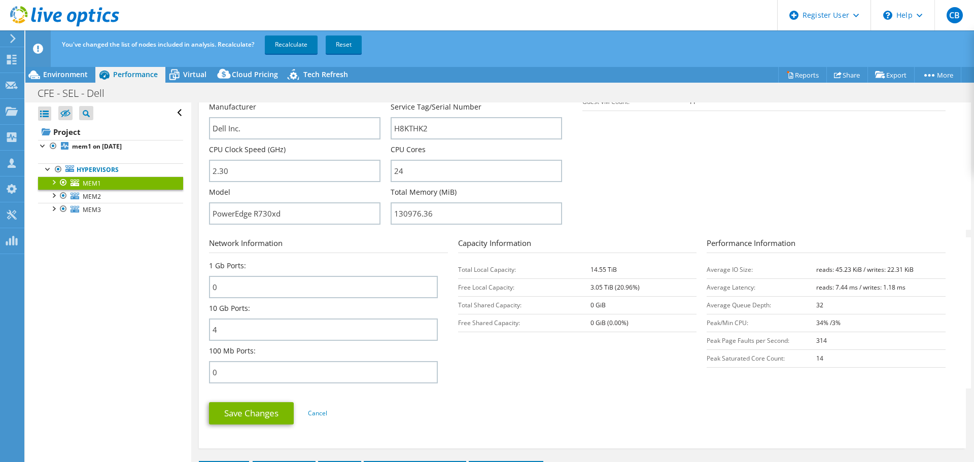
scroll to position [101, 0]
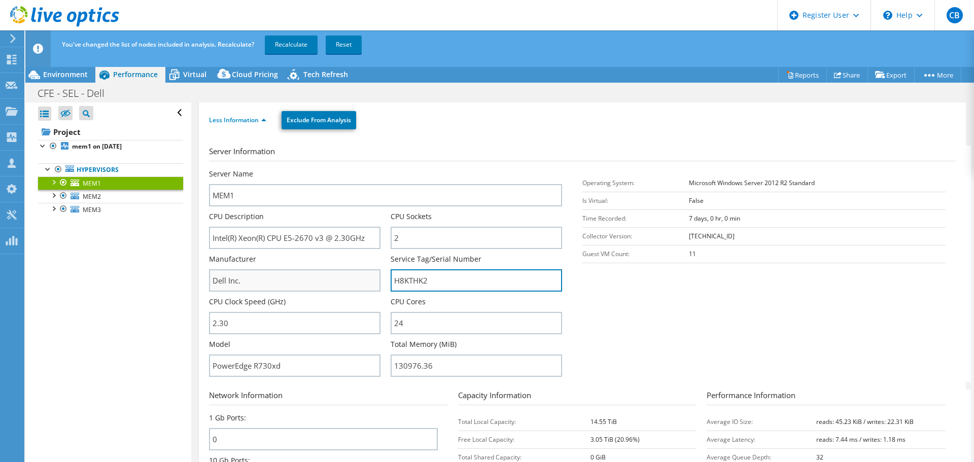
drag, startPoint x: 429, startPoint y: 283, endPoint x: 364, endPoint y: 278, distance: 65.7
click at [366, 169] on div "Server Name MEM1 CPU Description Intel(R) Xeon(R) CPU E5-2670 v3 @ 2.30GHz CPU …" at bounding box center [390, 169] width 363 height 0
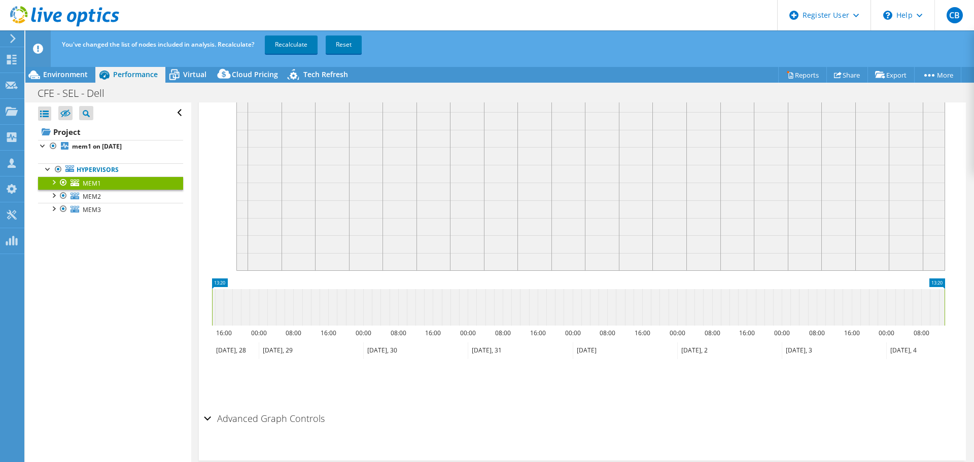
scroll to position [377, 0]
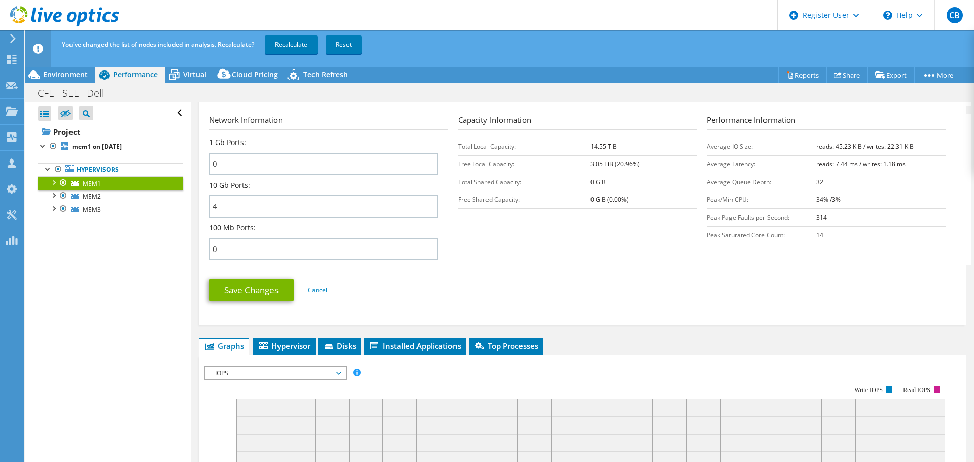
click at [334, 375] on span "IOPS" at bounding box center [275, 373] width 130 height 12
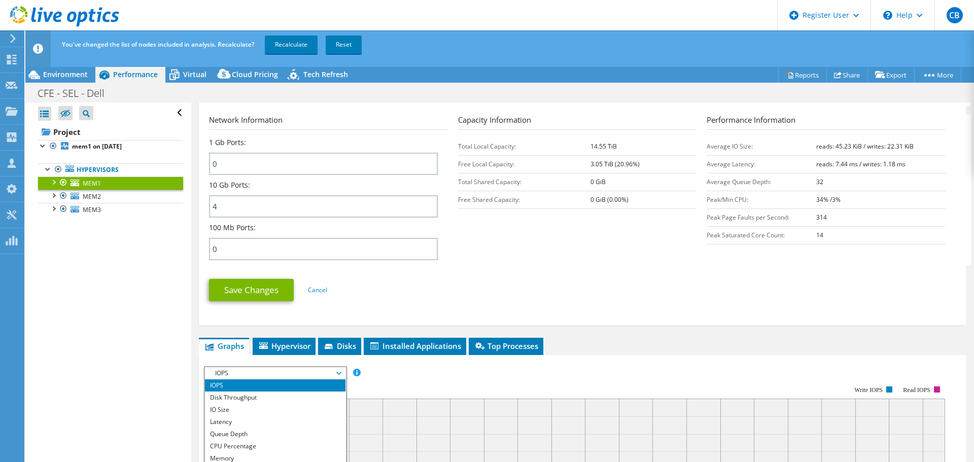
scroll to position [37, 0]
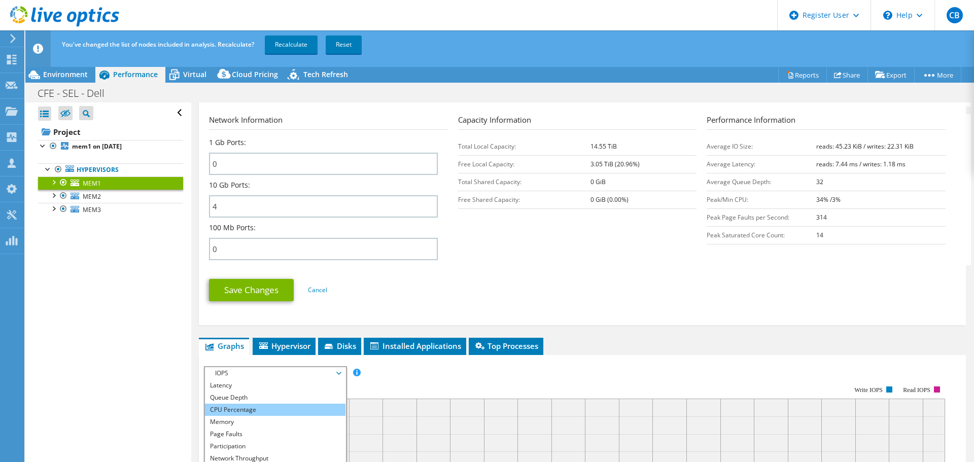
click at [275, 411] on li "CPU Percentage" at bounding box center [275, 410] width 141 height 12
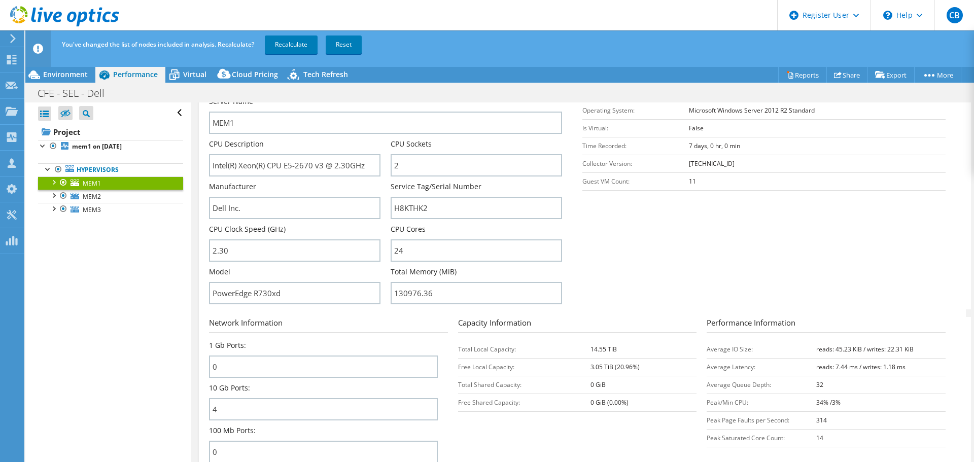
scroll to position [0, 0]
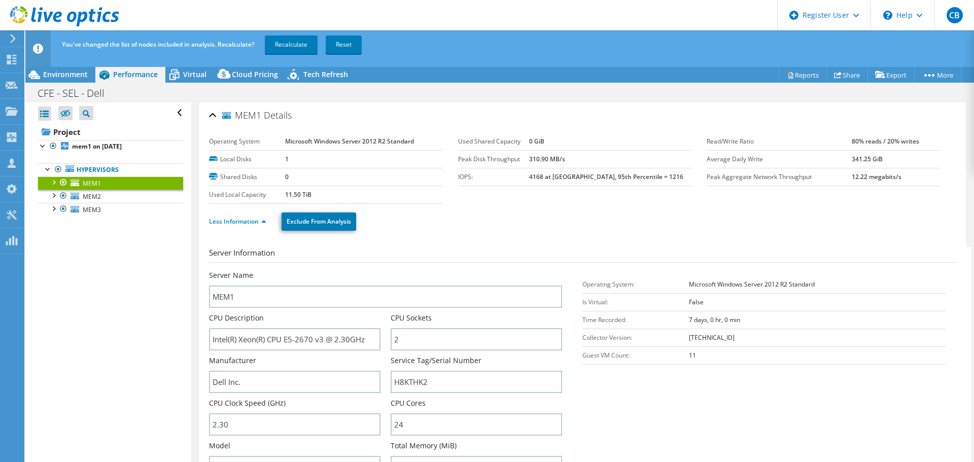
click at [629, 232] on div "Less Information Exclude From Analysis" at bounding box center [582, 222] width 747 height 36
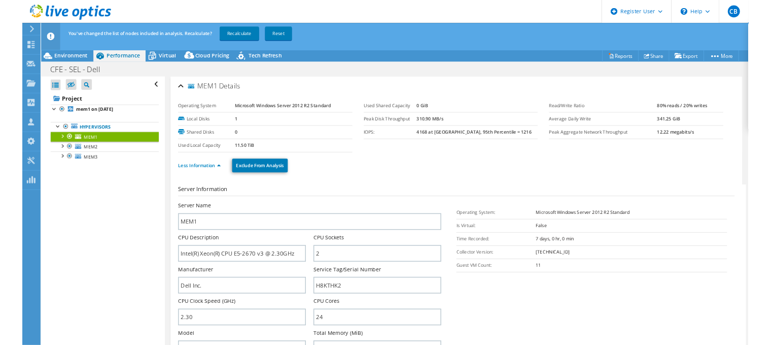
scroll to position [286, 0]
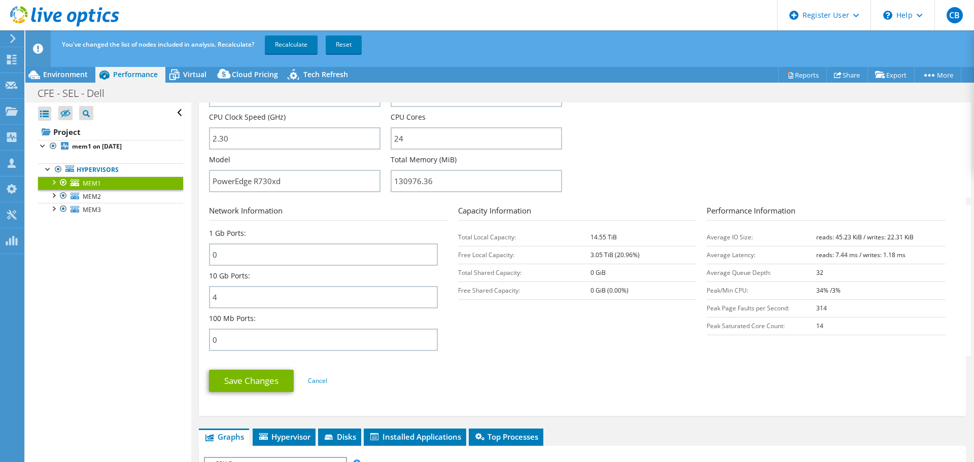
click at [896, 373] on ul "Save Changes Cancel" at bounding box center [582, 379] width 747 height 25
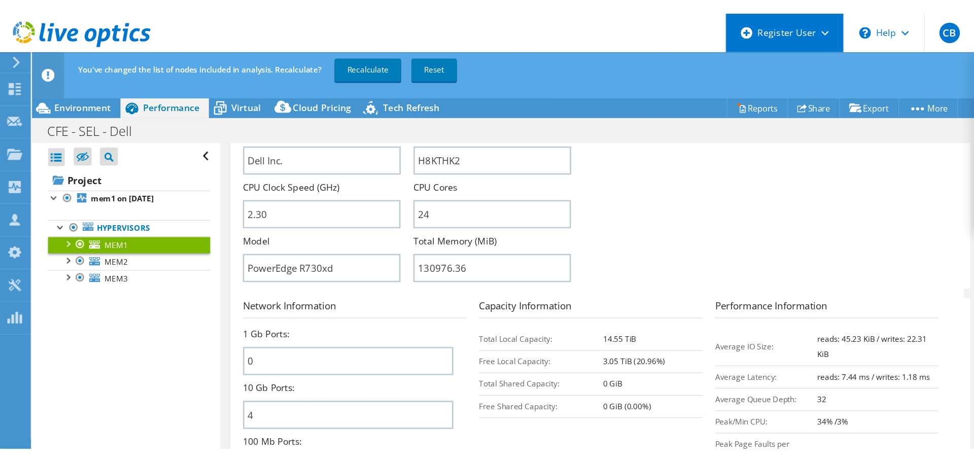
scroll to position [307, 0]
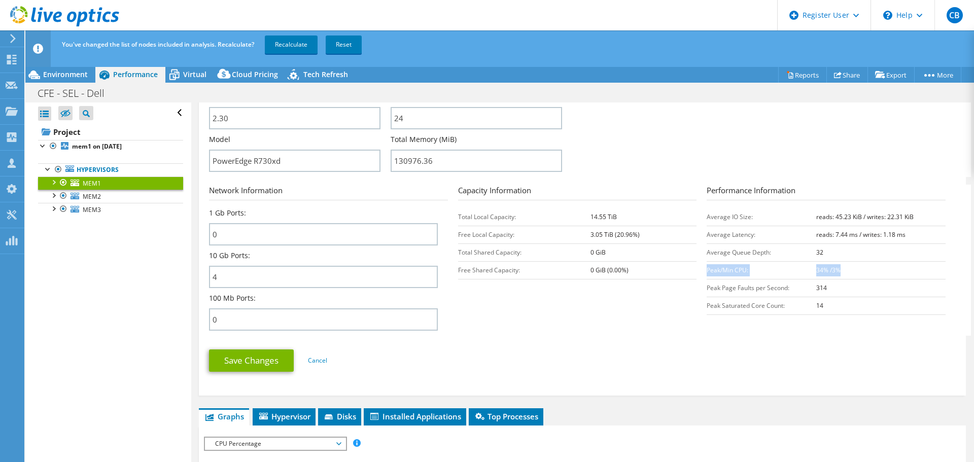
drag, startPoint x: 840, startPoint y: 272, endPoint x: 703, endPoint y: 274, distance: 137.5
click at [707, 274] on tr "Peak/Min CPU: 34% /3%" at bounding box center [826, 270] width 239 height 18
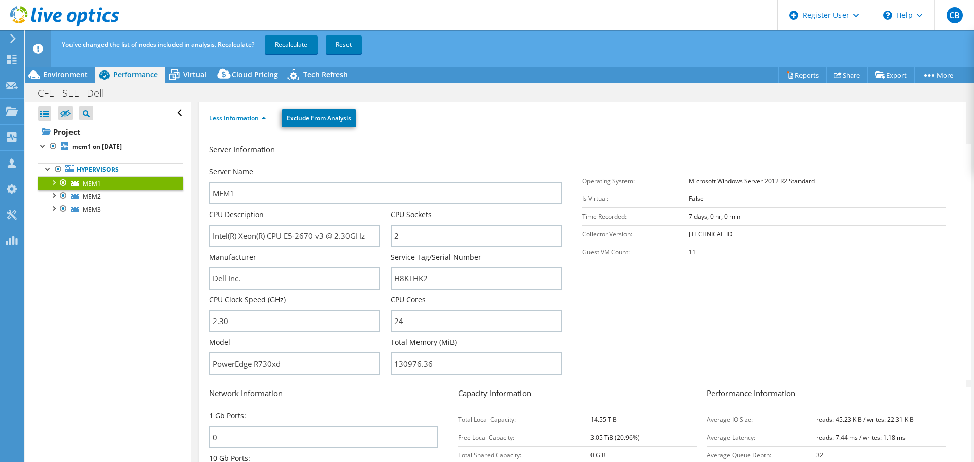
scroll to position [256, 0]
